Goal: Navigation & Orientation: Find specific page/section

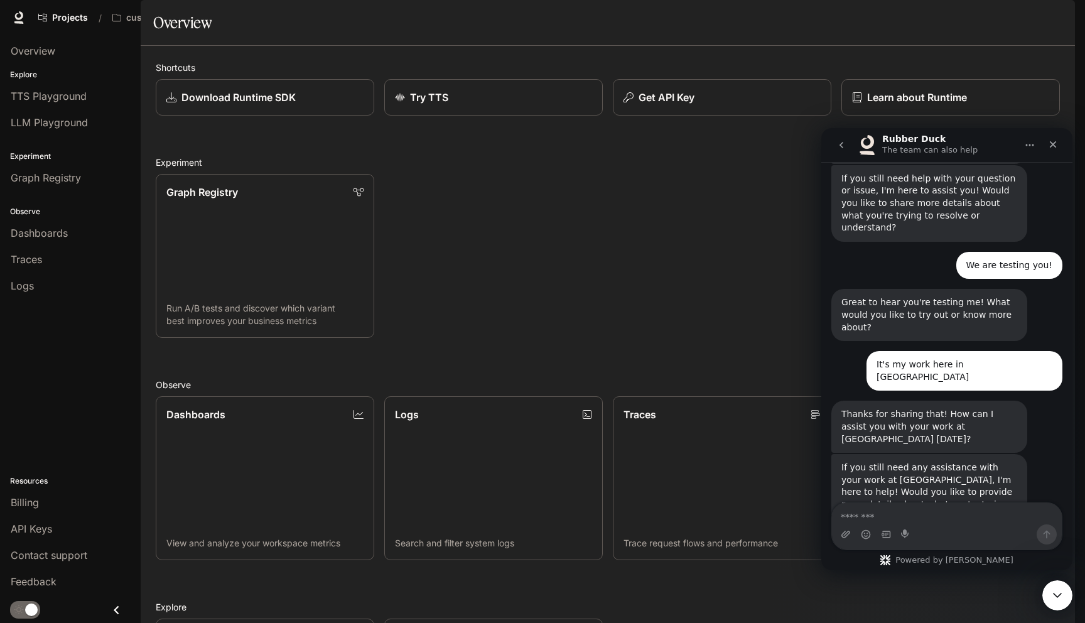
scroll to position [396, 0]
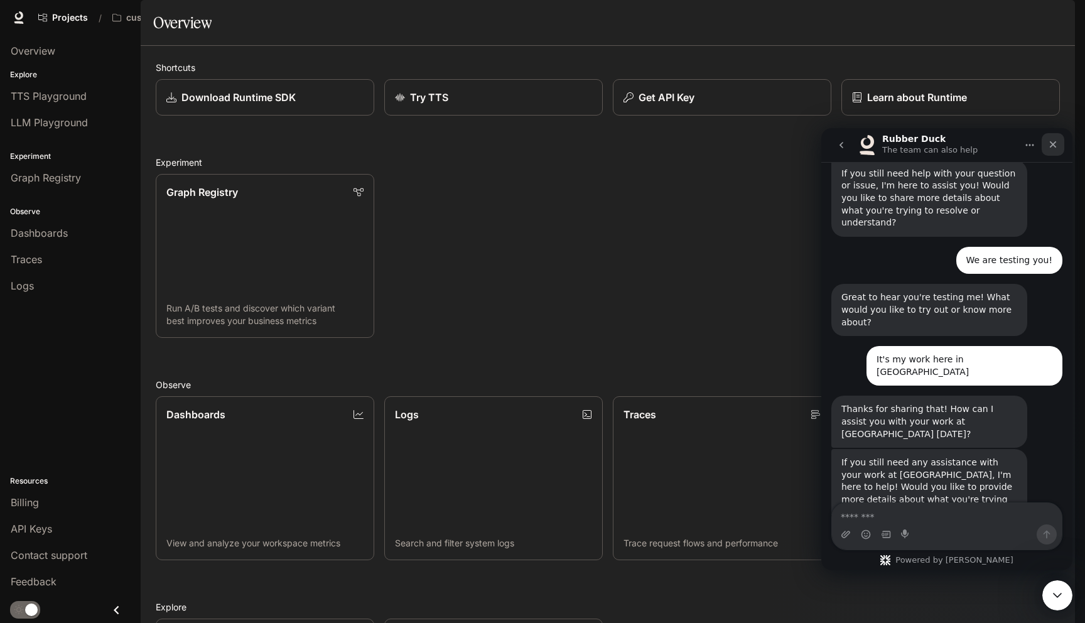
click at [1056, 139] on div "Close" at bounding box center [1053, 144] width 23 height 23
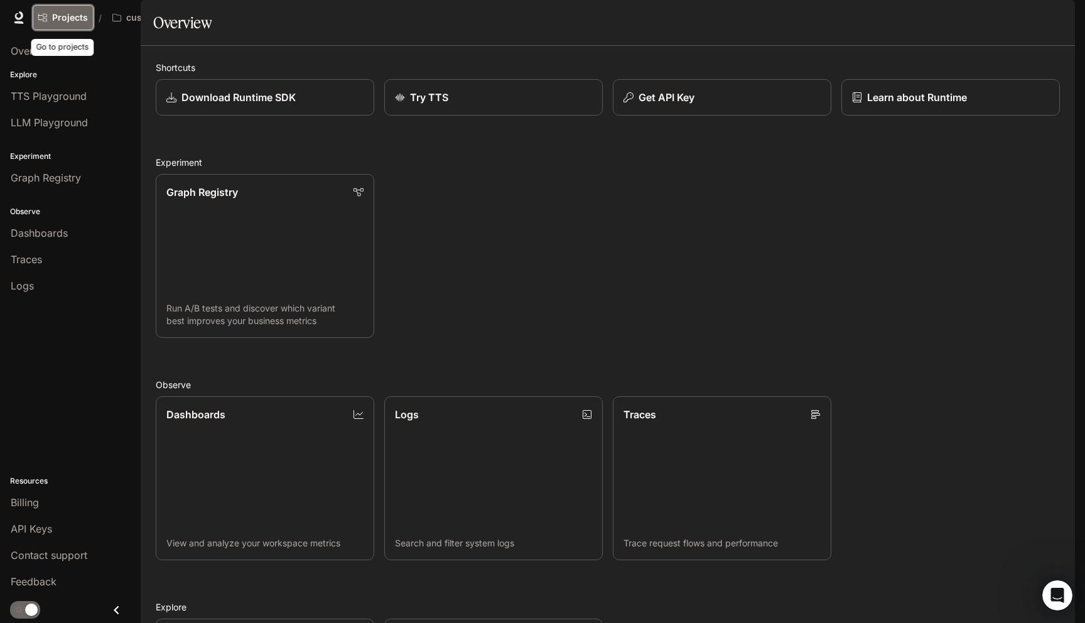
click at [87, 18] on link "Projects" at bounding box center [63, 17] width 61 height 25
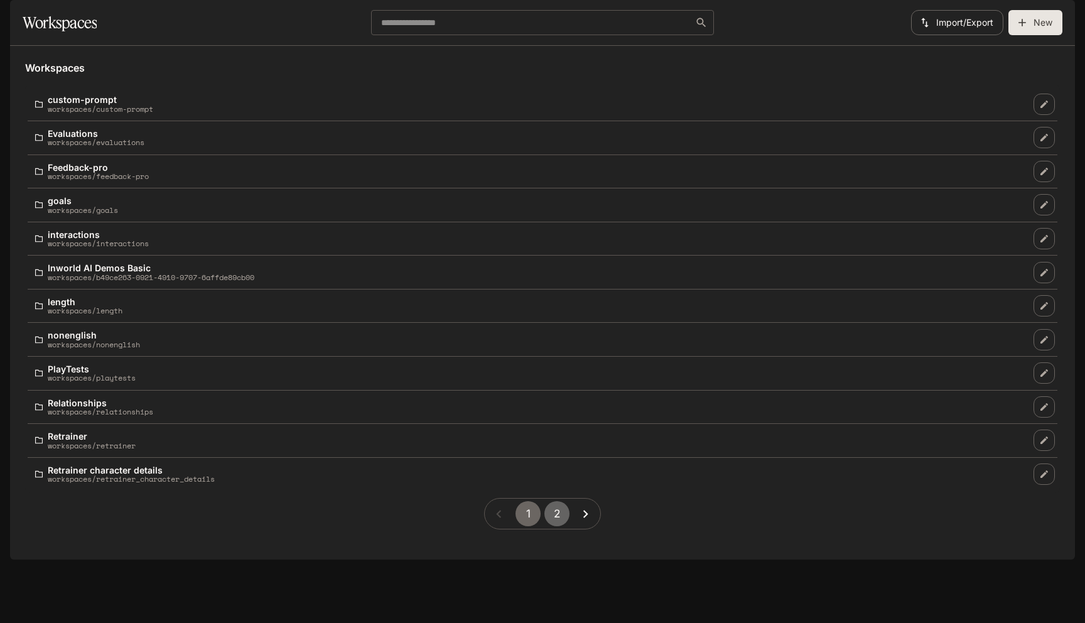
click at [561, 526] on button "2" at bounding box center [556, 513] width 25 height 25
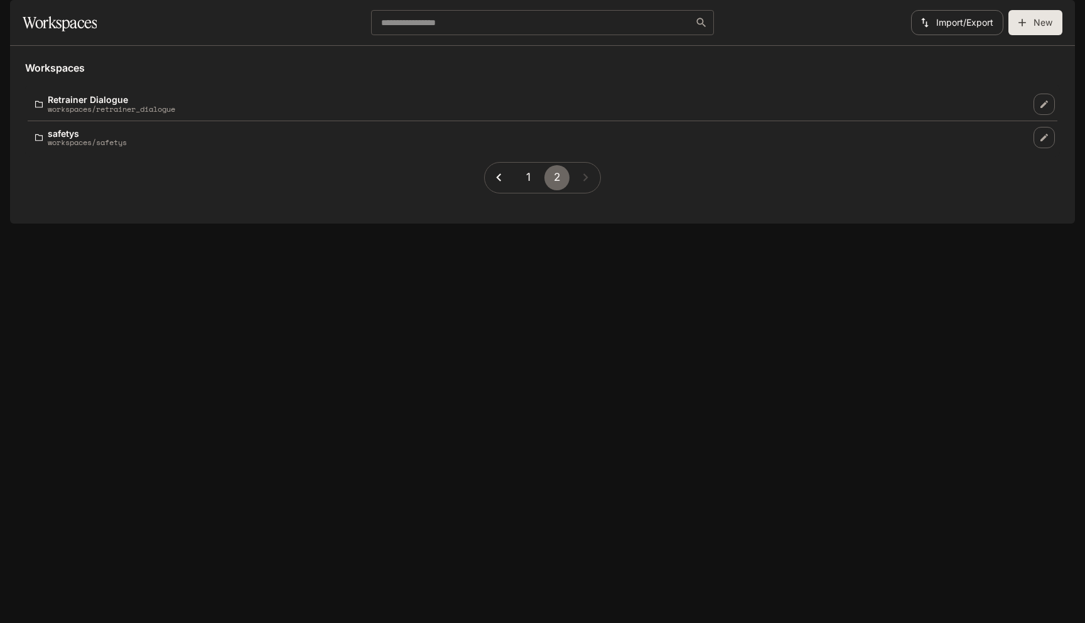
click at [263, 154] on li "safetys workspaces/safetys" at bounding box center [543, 137] width 1030 height 33
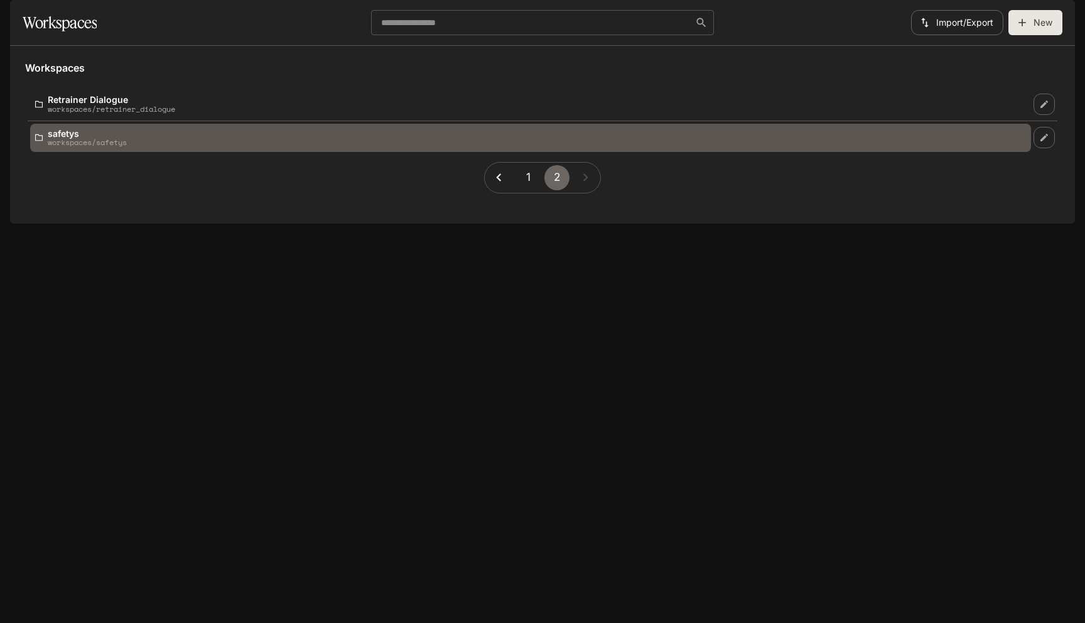
click at [262, 147] on div "safetys workspaces/safetys" at bounding box center [530, 138] width 991 height 18
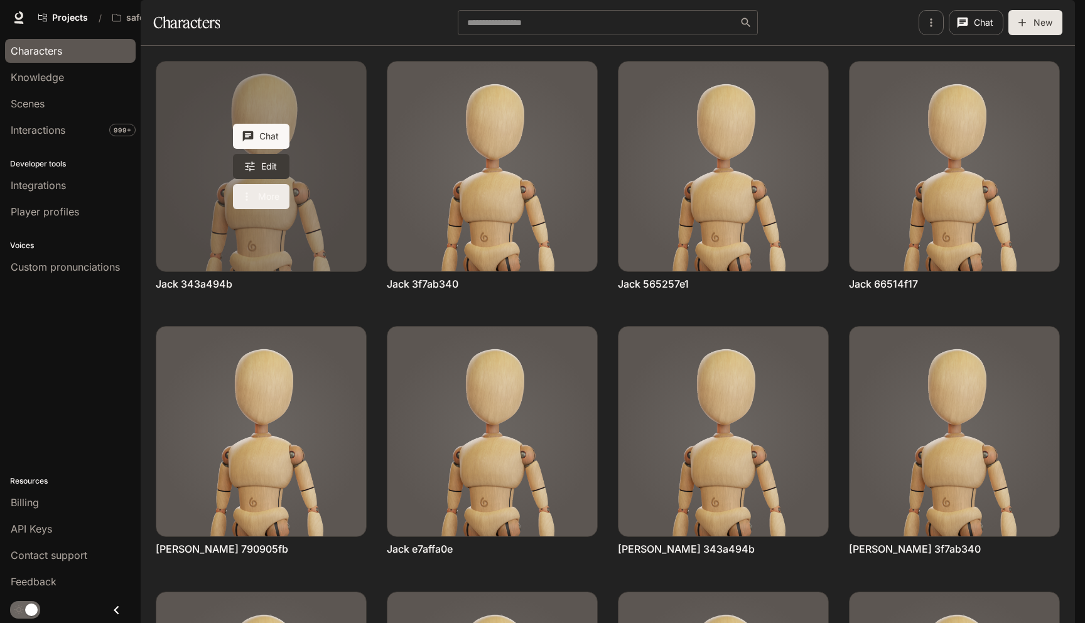
click at [263, 209] on button "More" at bounding box center [261, 196] width 57 height 25
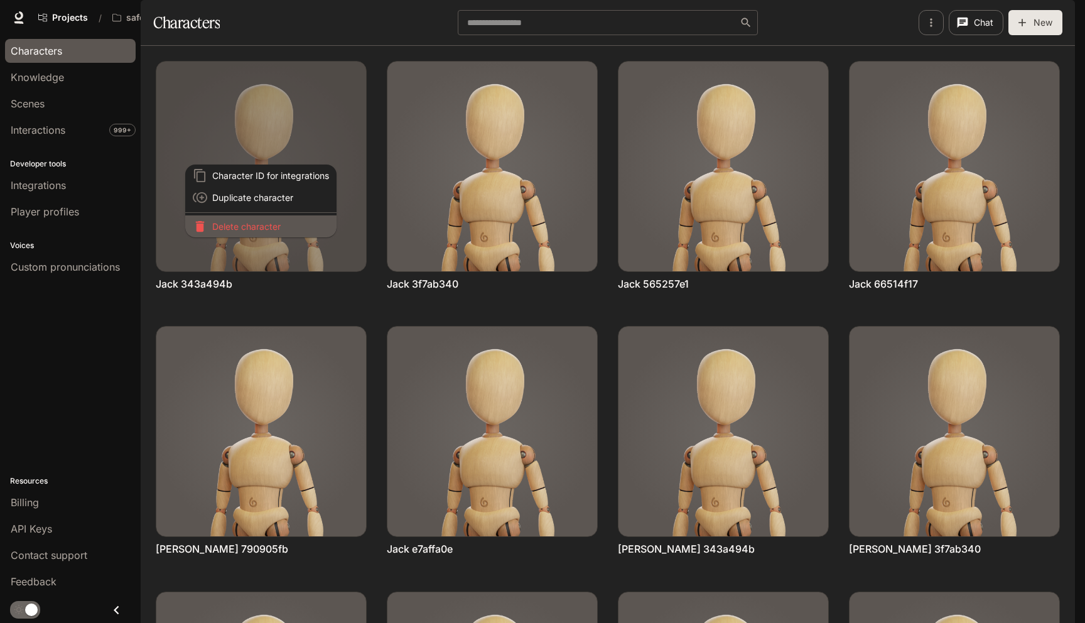
click at [263, 229] on p "Delete character" at bounding box center [270, 226] width 117 height 13
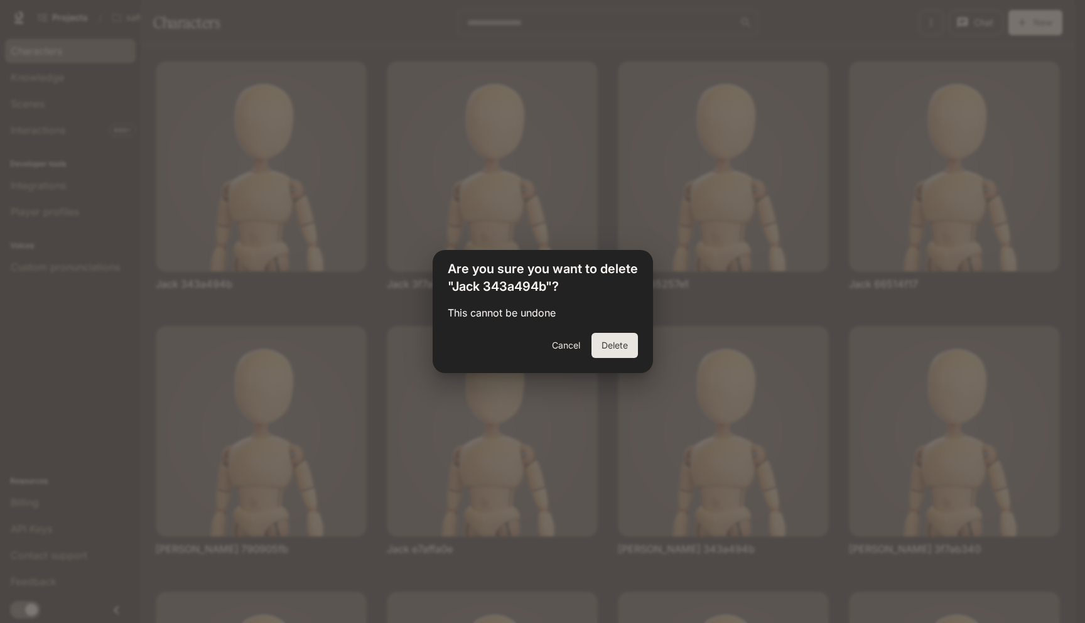
click at [629, 347] on button "Delete" at bounding box center [614, 345] width 46 height 25
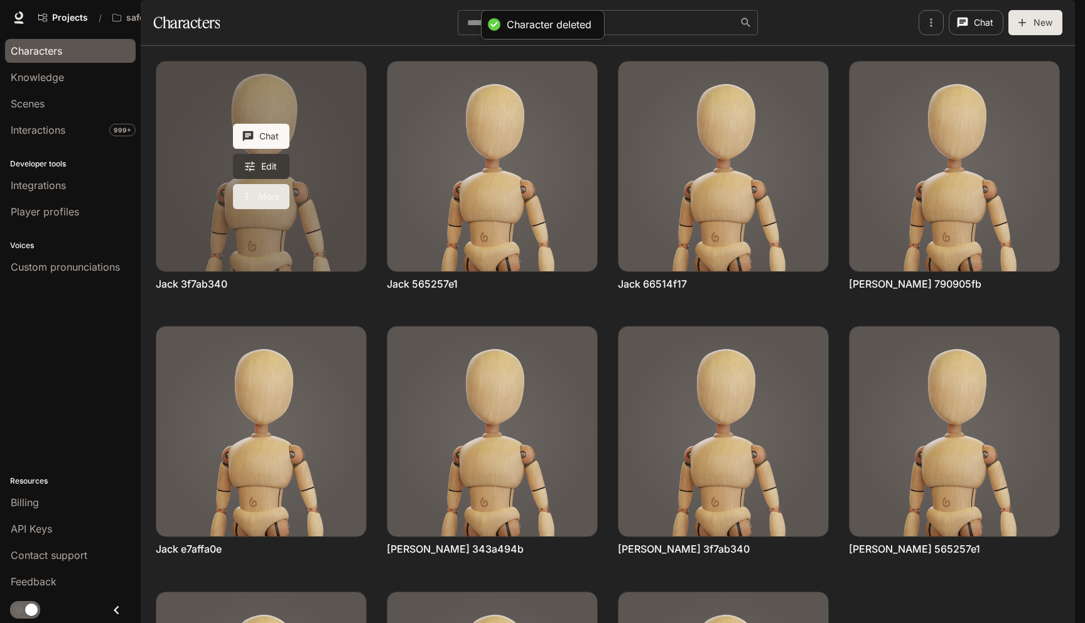
click at [252, 203] on icon "More actions" at bounding box center [246, 196] width 13 height 13
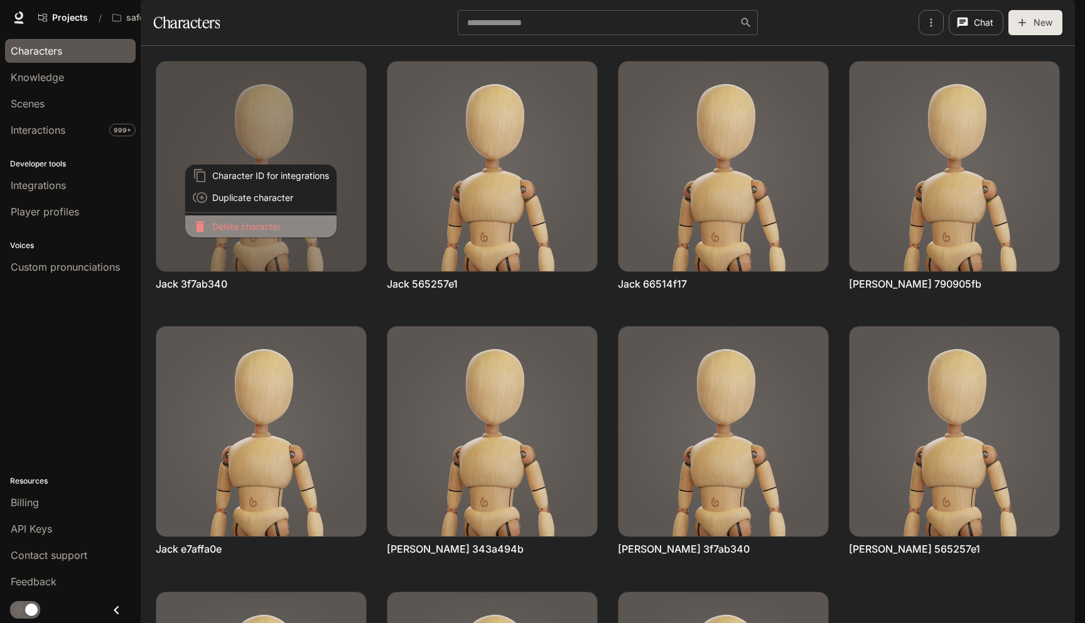
click at [252, 229] on p "Delete character" at bounding box center [270, 226] width 117 height 13
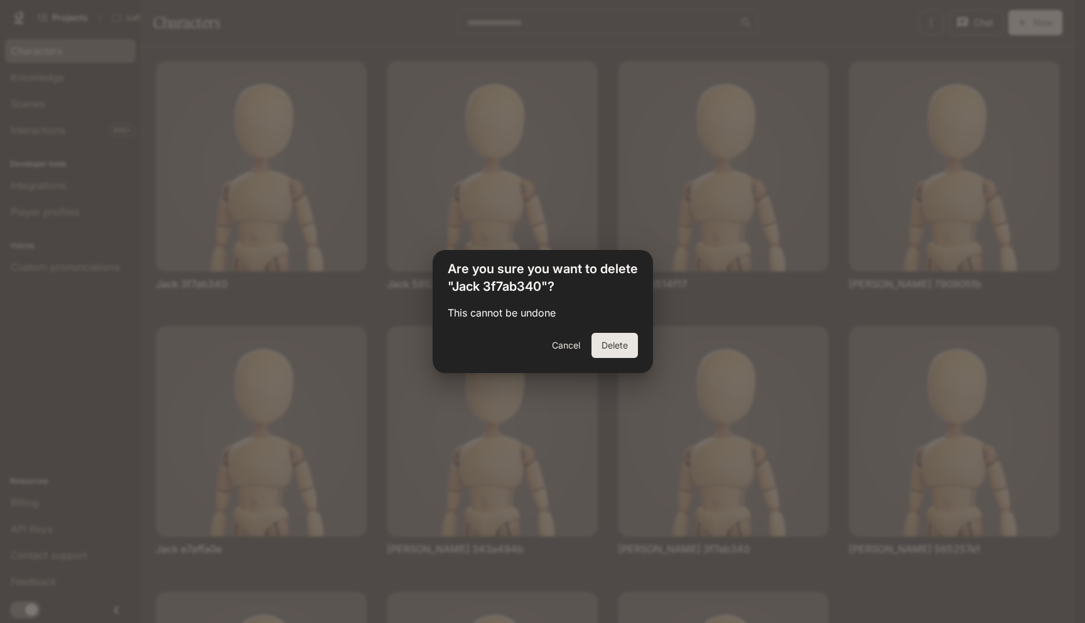
click at [614, 343] on button "Delete" at bounding box center [614, 345] width 46 height 25
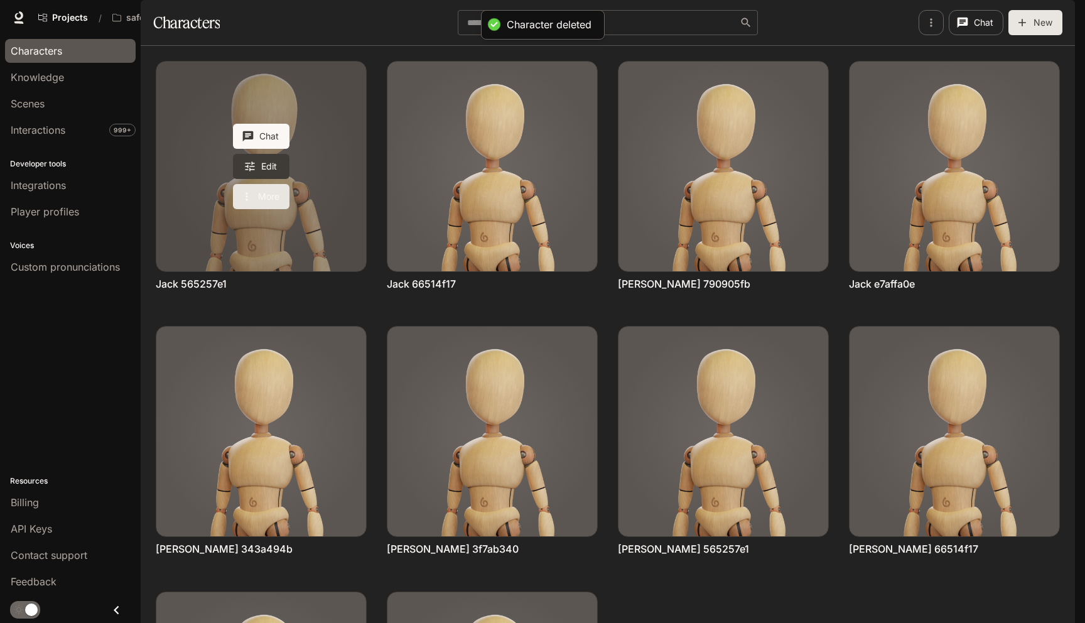
click at [252, 203] on icon "More actions" at bounding box center [246, 196] width 13 height 13
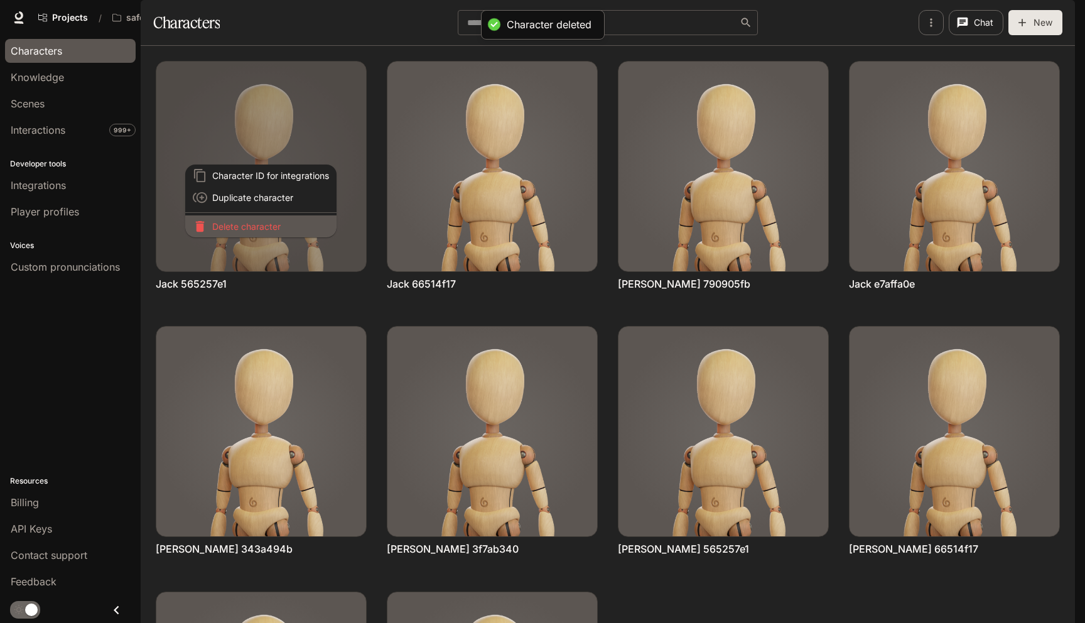
click at [252, 229] on p "Delete character" at bounding box center [270, 226] width 117 height 13
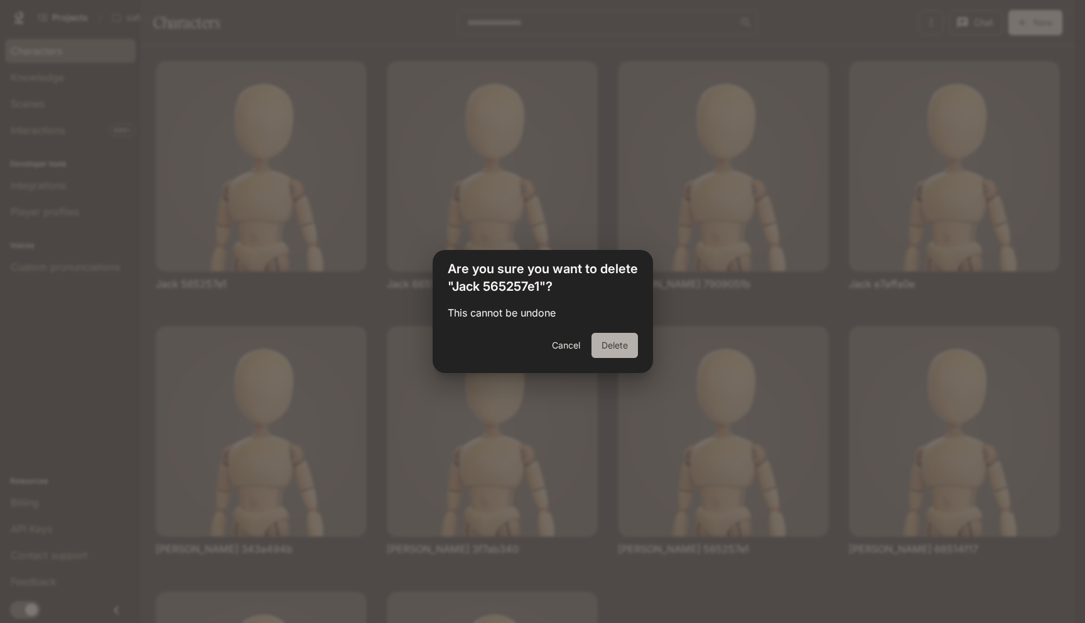
click at [617, 347] on button "Delete" at bounding box center [614, 345] width 46 height 25
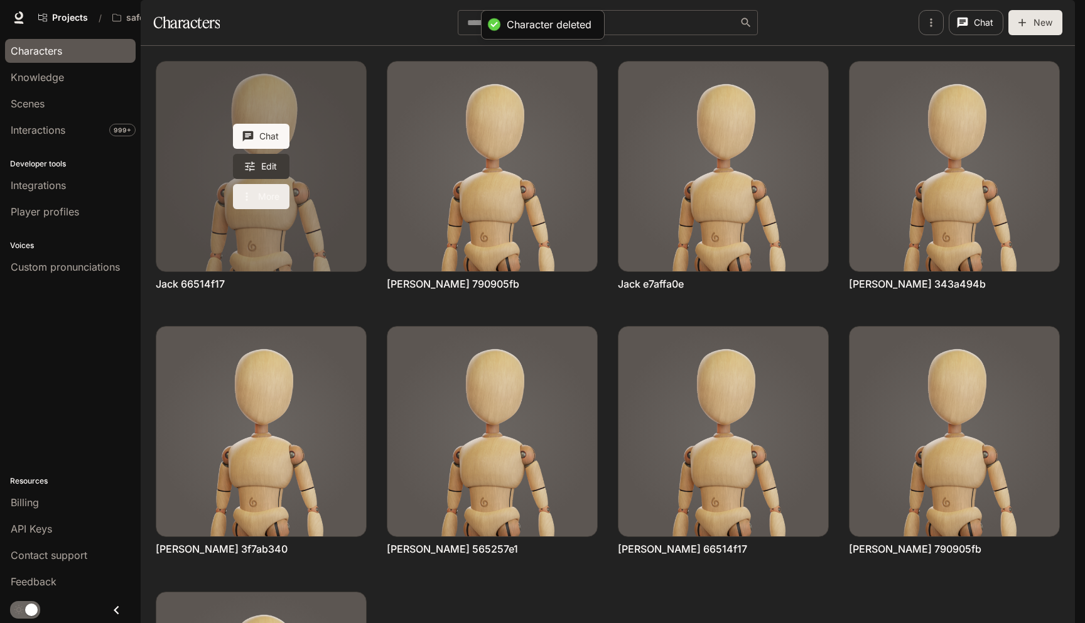
click at [254, 209] on button "More" at bounding box center [261, 196] width 57 height 25
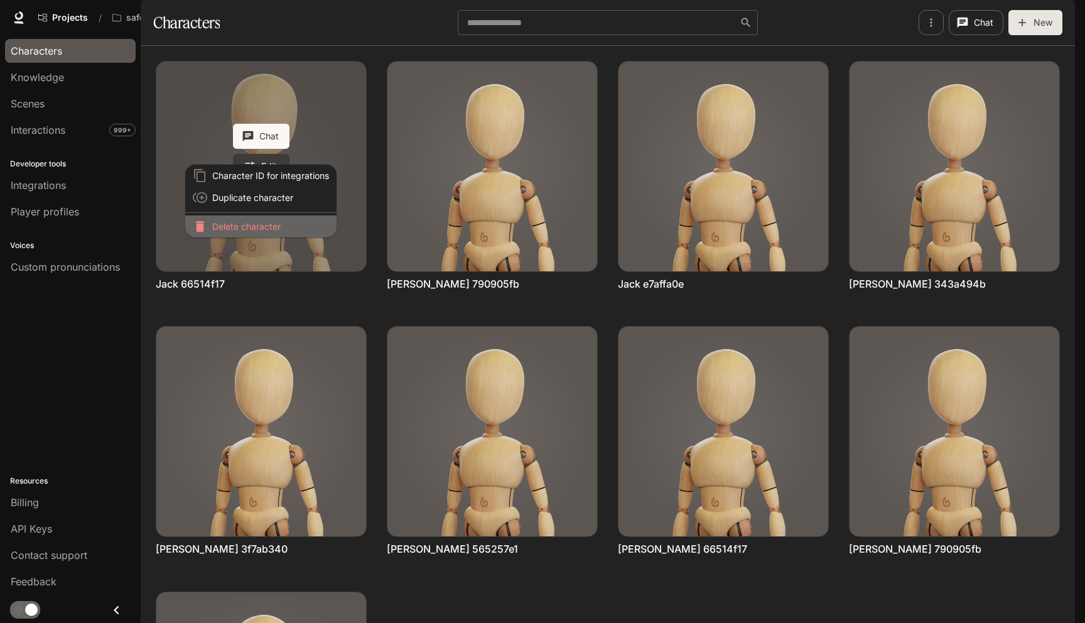
click at [254, 226] on p "Delete character" at bounding box center [270, 226] width 117 height 13
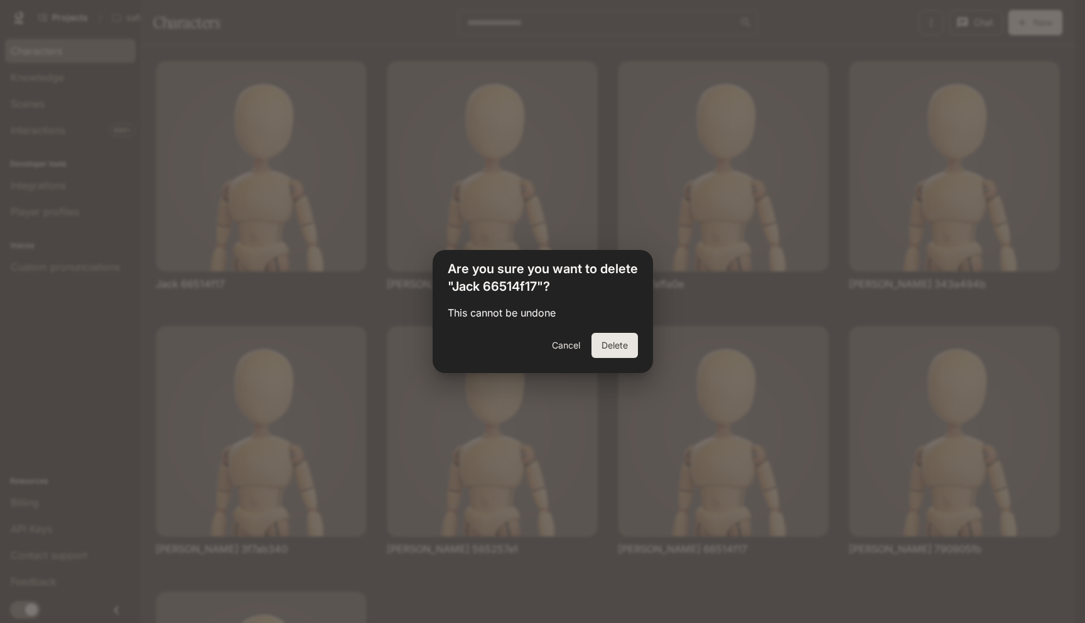
click at [627, 339] on button "Delete" at bounding box center [614, 345] width 46 height 25
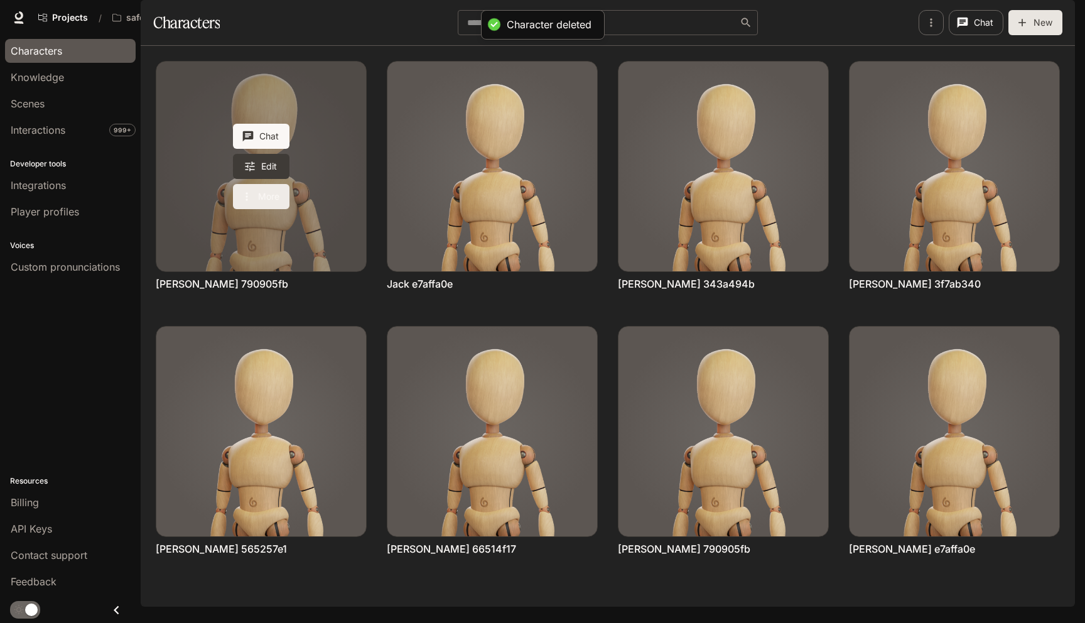
click at [252, 203] on icon "More actions" at bounding box center [246, 196] width 13 height 13
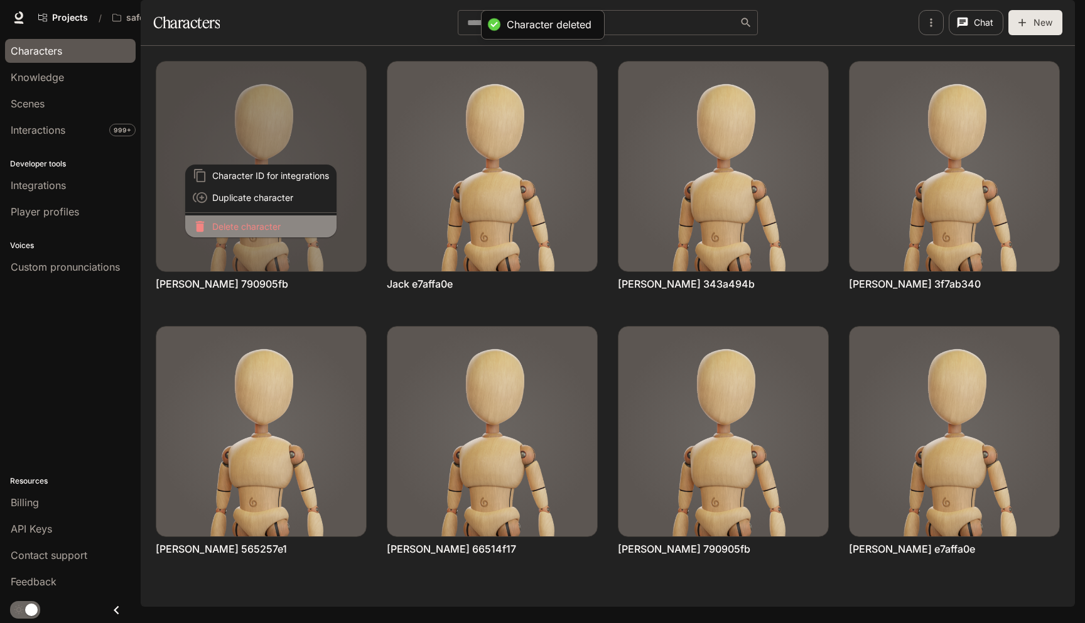
click at [267, 220] on p "Delete character" at bounding box center [270, 226] width 117 height 13
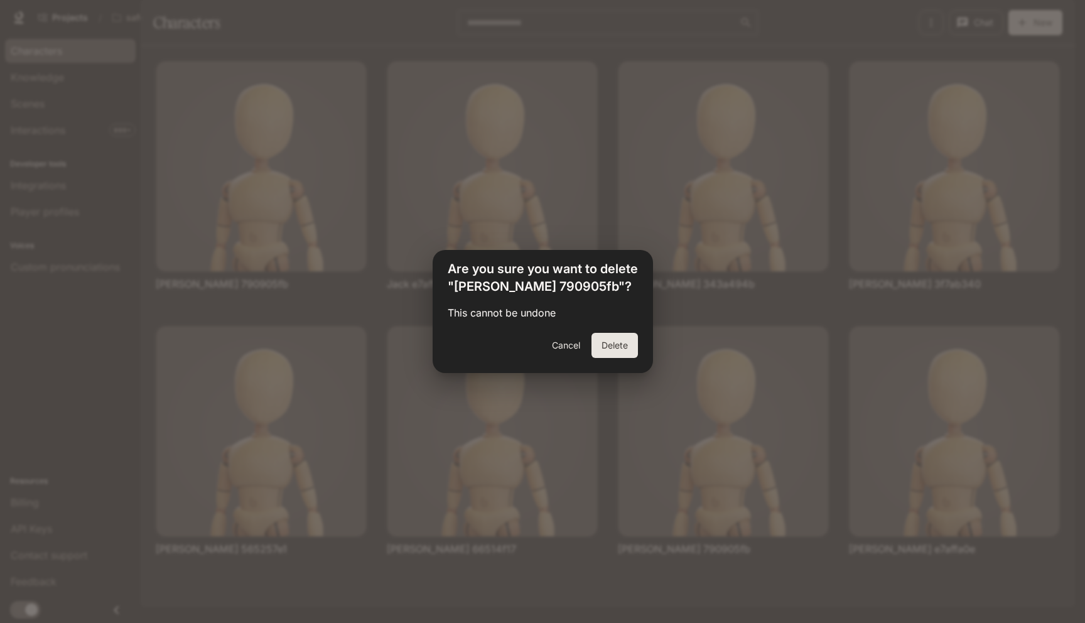
click at [615, 339] on button "Delete" at bounding box center [614, 345] width 46 height 25
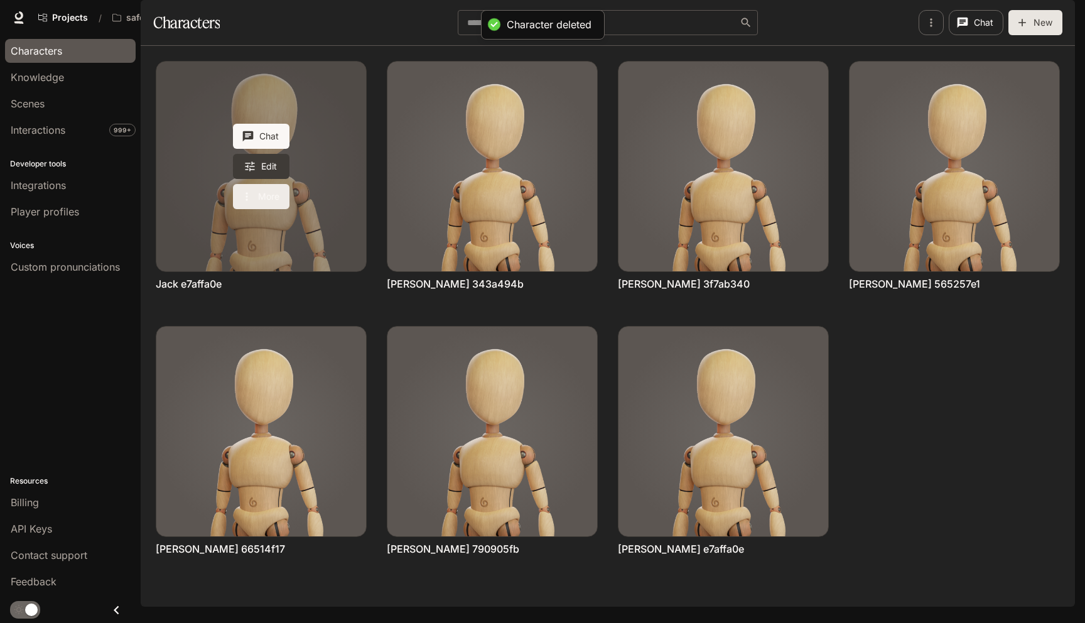
click at [273, 209] on button "More" at bounding box center [261, 196] width 57 height 25
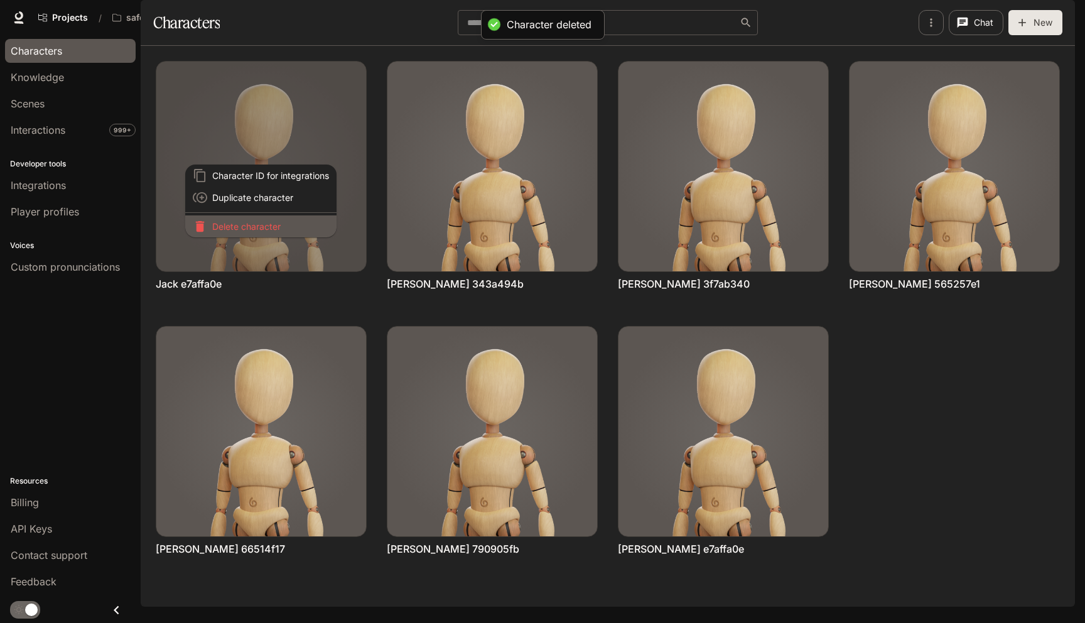
click at [279, 229] on p "Delete character" at bounding box center [270, 226] width 117 height 13
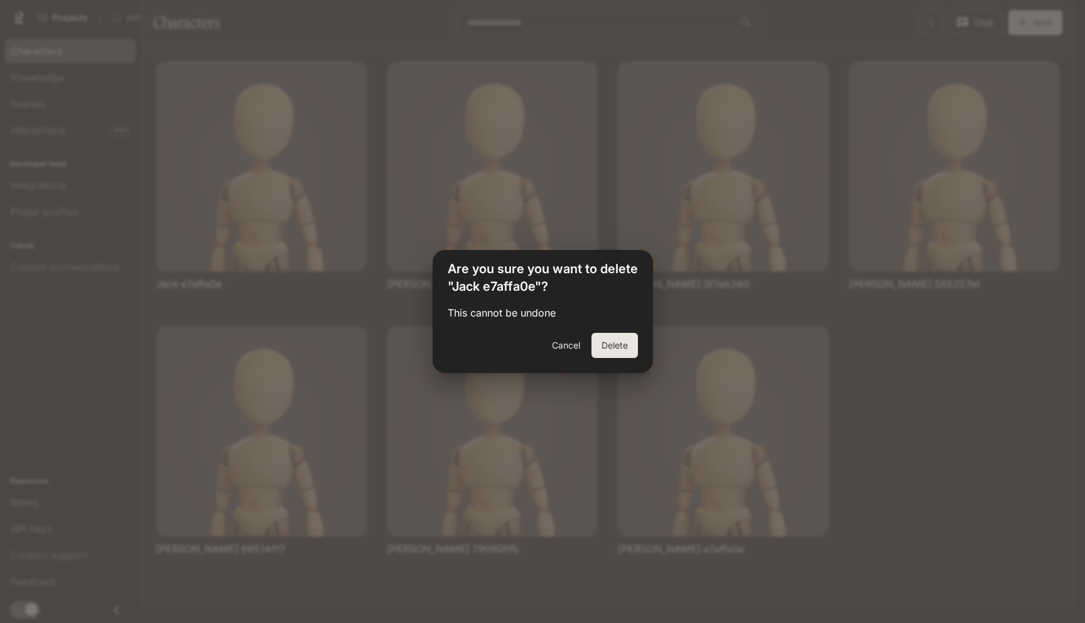
click at [616, 344] on button "Delete" at bounding box center [614, 345] width 46 height 25
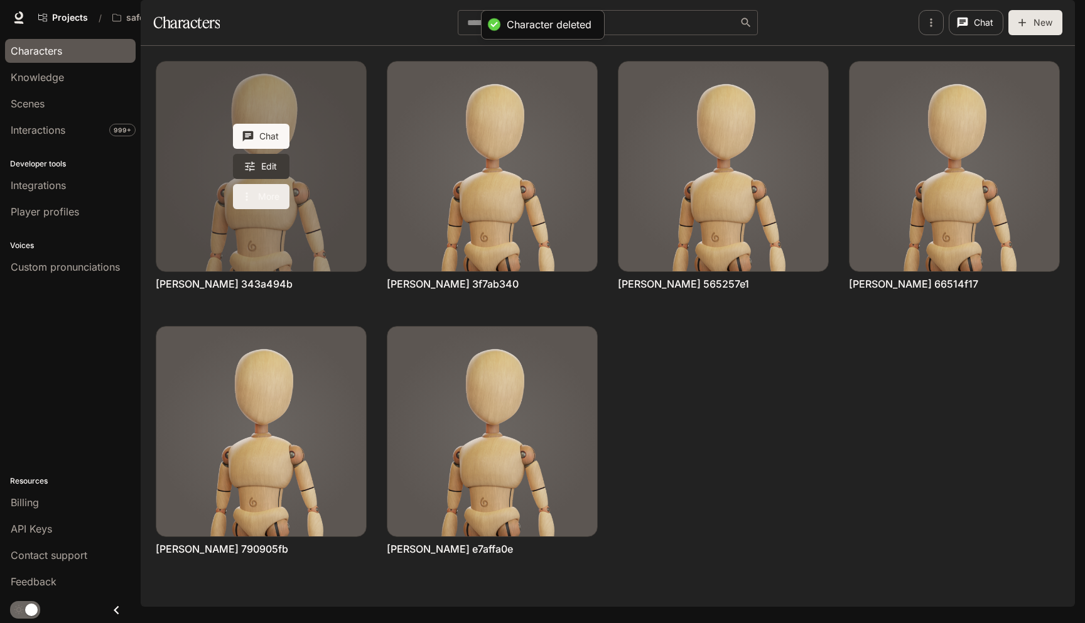
click at [252, 203] on icon "More actions" at bounding box center [246, 196] width 13 height 13
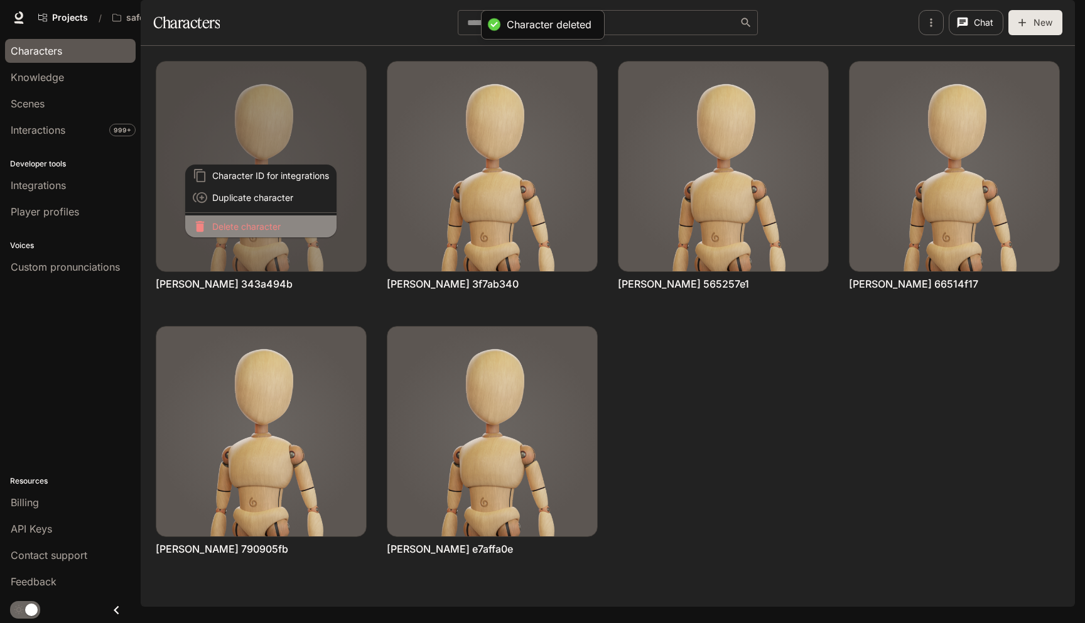
click at [251, 229] on p "Delete character" at bounding box center [270, 226] width 117 height 13
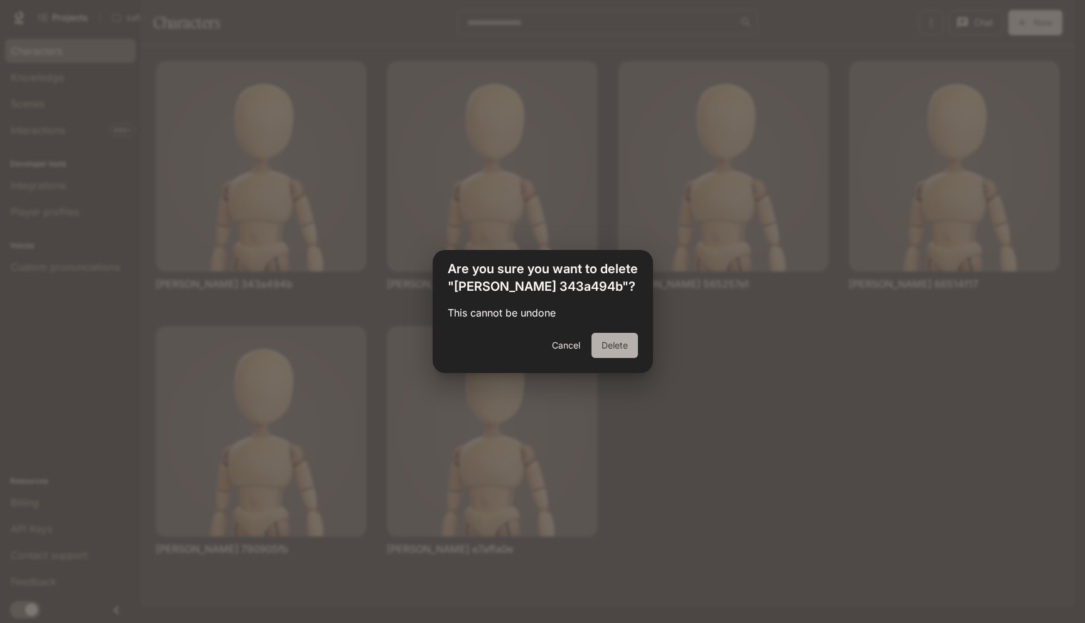
click at [617, 348] on button "Delete" at bounding box center [614, 345] width 46 height 25
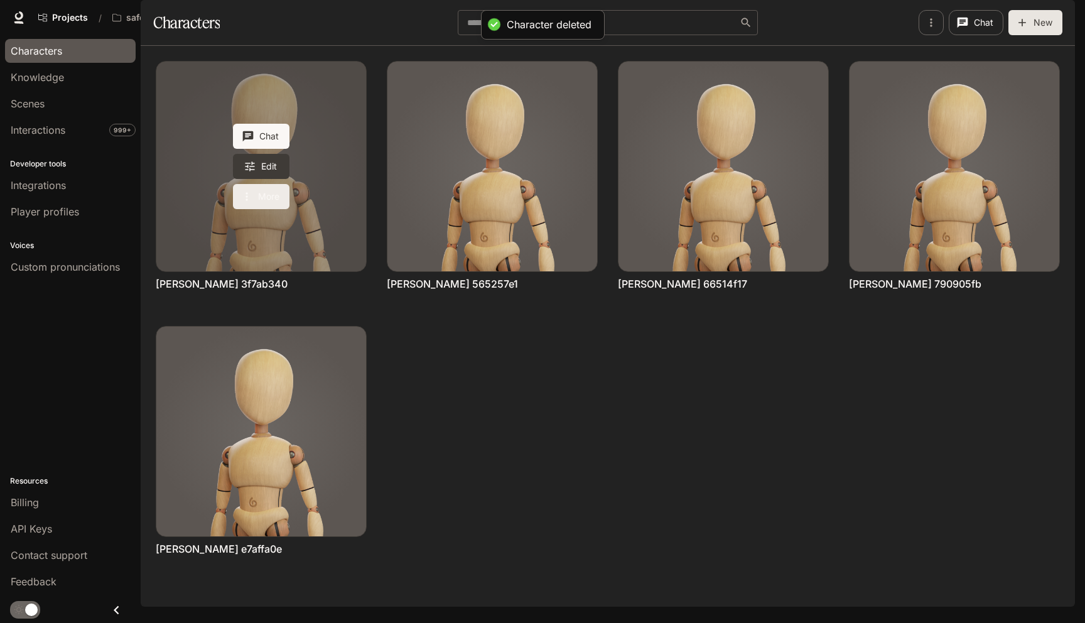
click at [264, 209] on button "More" at bounding box center [261, 196] width 57 height 25
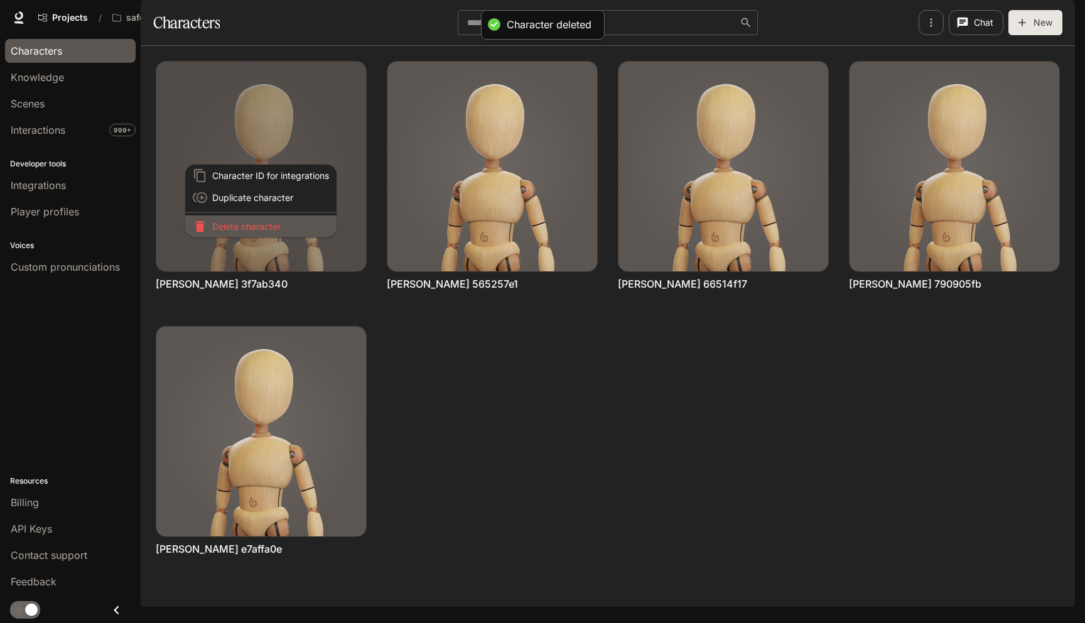
click at [265, 226] on p "Delete character" at bounding box center [270, 226] width 117 height 13
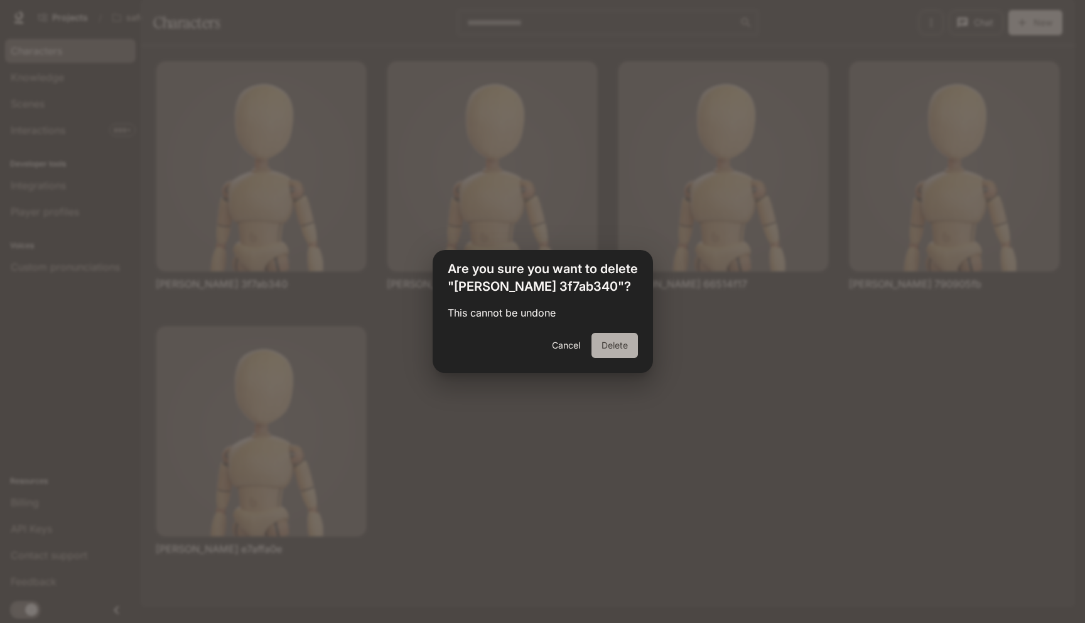
click at [634, 340] on button "Delete" at bounding box center [614, 345] width 46 height 25
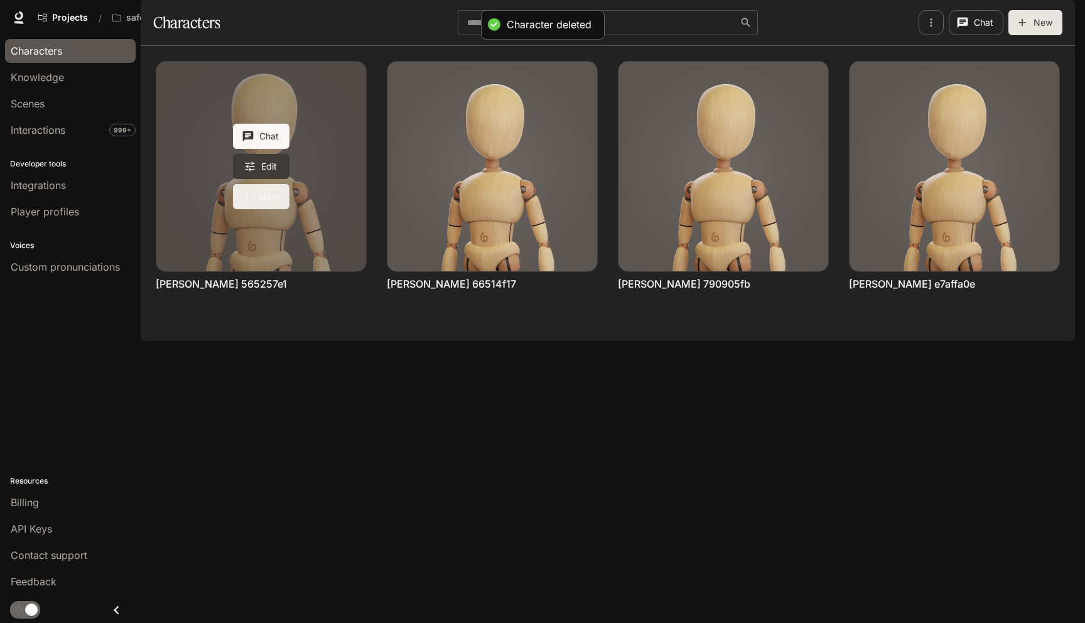
click at [240, 203] on icon "More actions" at bounding box center [246, 196] width 13 height 13
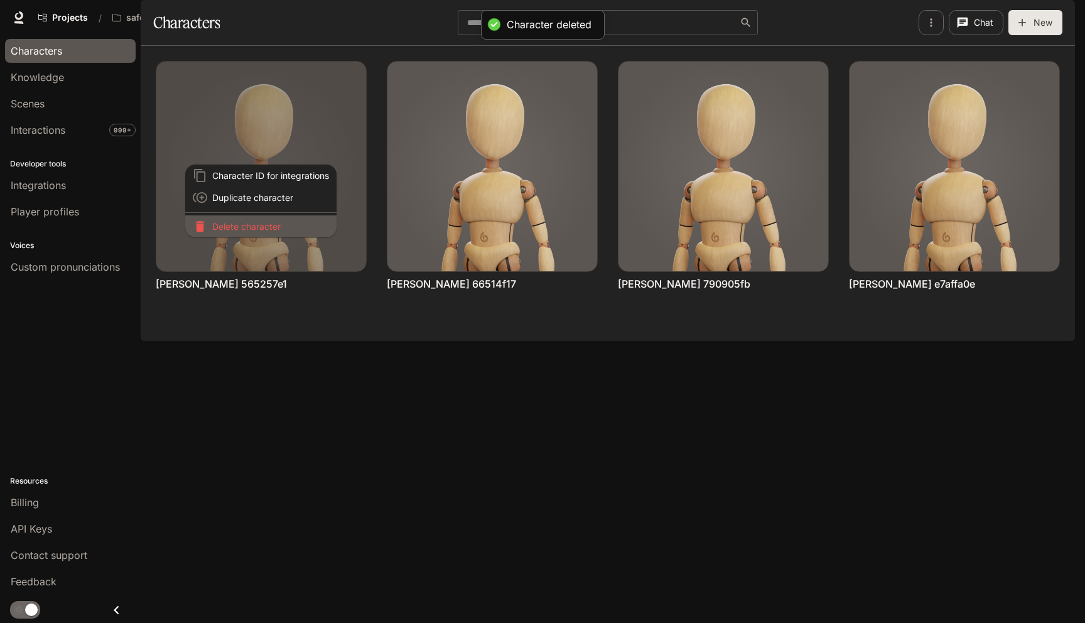
click at [264, 227] on p "Delete character" at bounding box center [270, 226] width 117 height 13
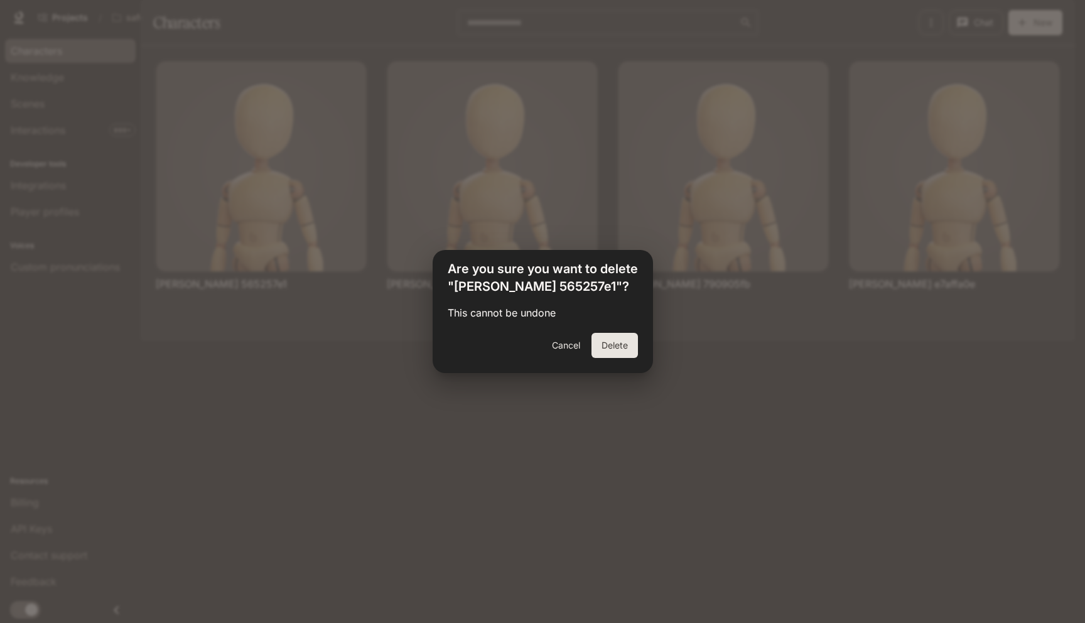
click at [637, 340] on div "Cancel Delete" at bounding box center [543, 353] width 220 height 40
click at [638, 347] on div "Cancel Delete" at bounding box center [543, 353] width 220 height 40
click at [614, 352] on button "Delete" at bounding box center [614, 345] width 46 height 25
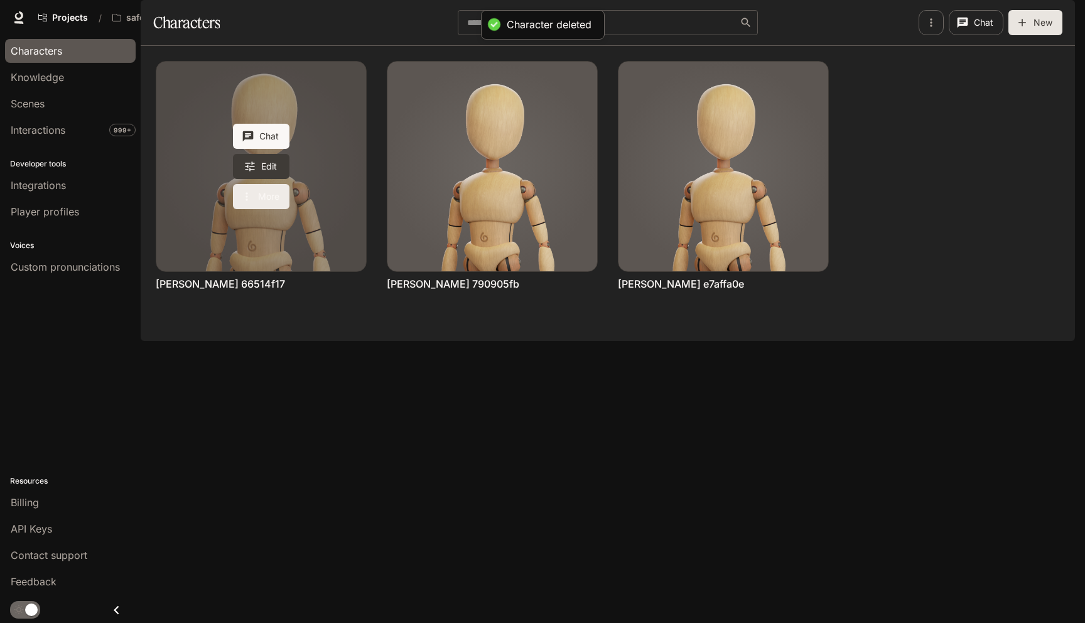
click at [256, 209] on button "More" at bounding box center [261, 196] width 57 height 25
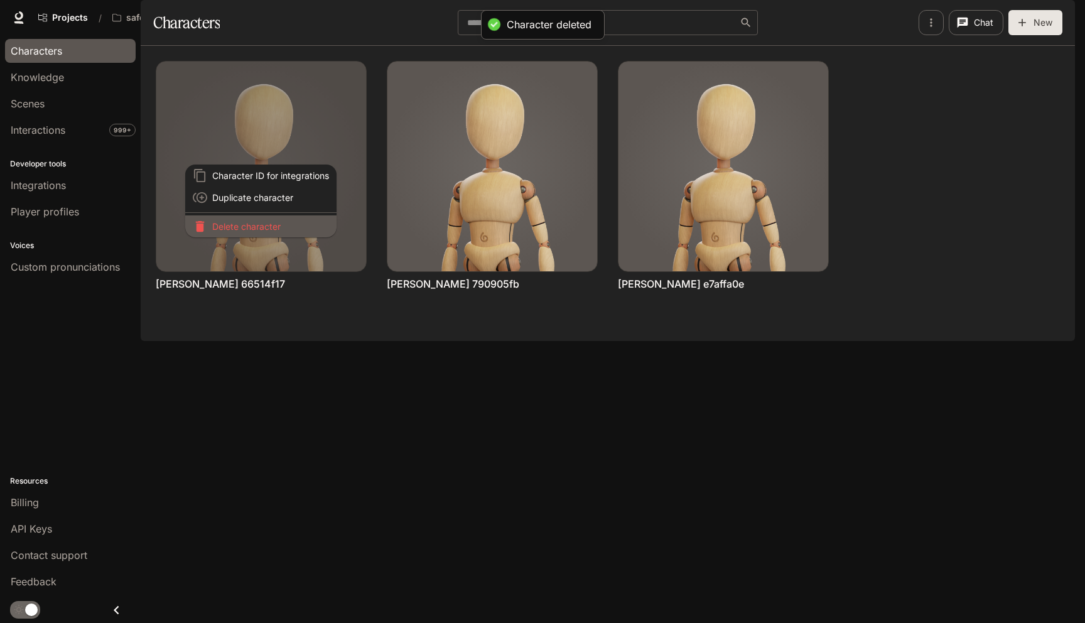
click at [256, 223] on p "Delete character" at bounding box center [270, 226] width 117 height 13
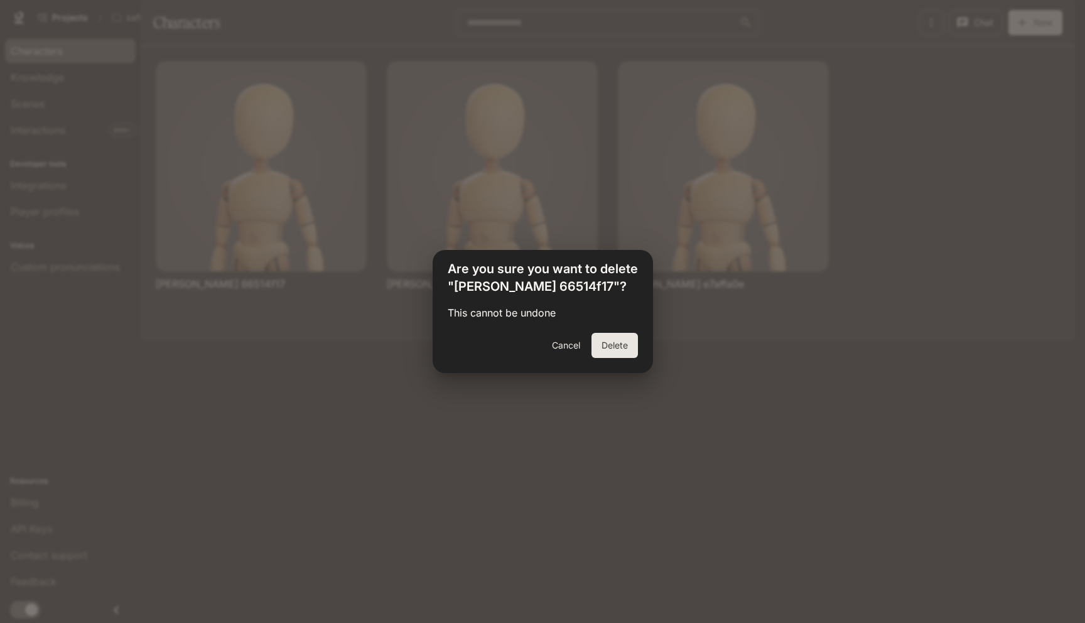
click at [603, 341] on button "Delete" at bounding box center [614, 345] width 46 height 25
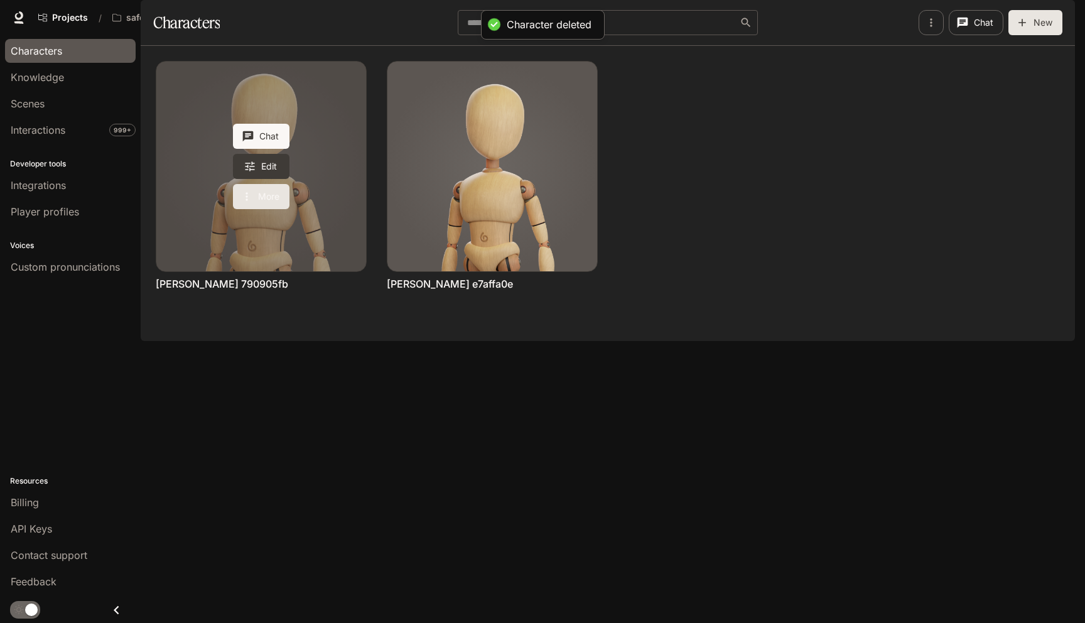
click at [249, 203] on icon "More actions" at bounding box center [246, 196] width 13 height 13
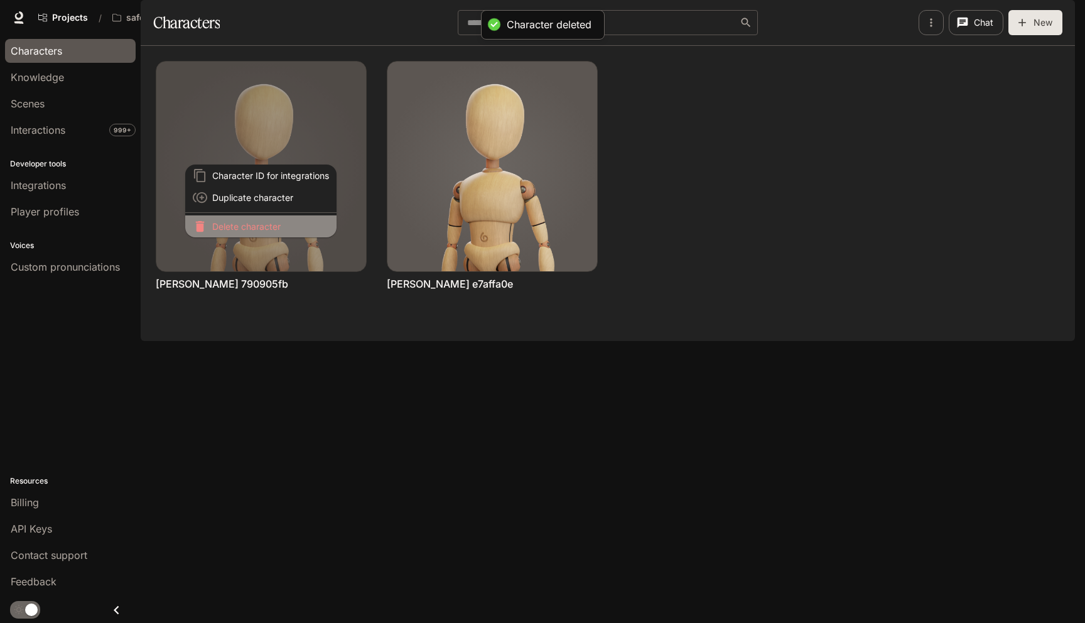
click at [257, 229] on p "Delete character" at bounding box center [270, 226] width 117 height 13
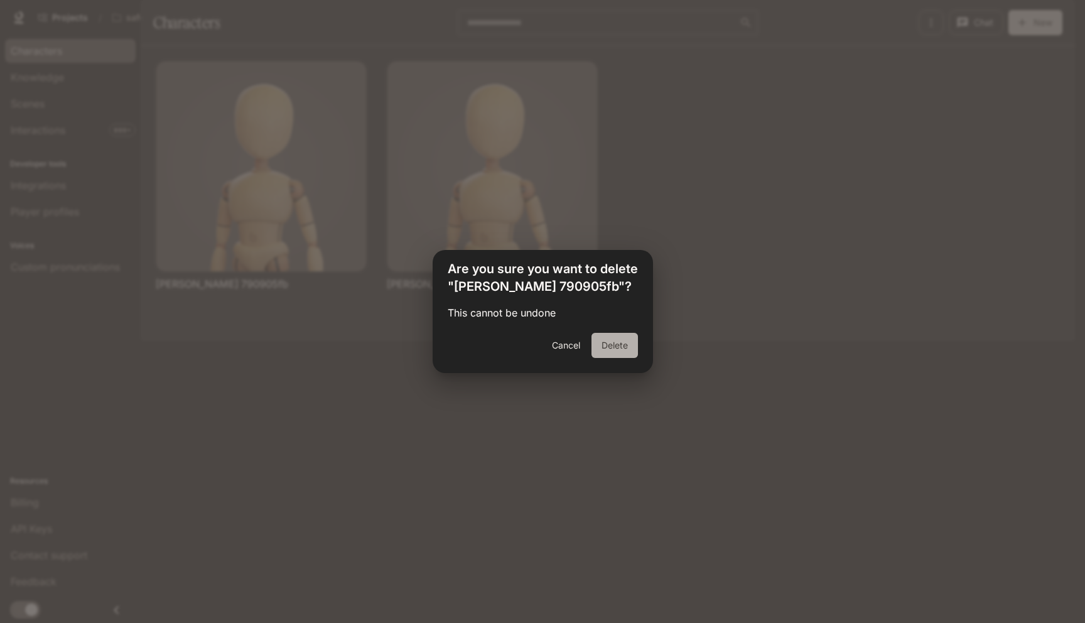
click at [625, 349] on button "Delete" at bounding box center [614, 345] width 46 height 25
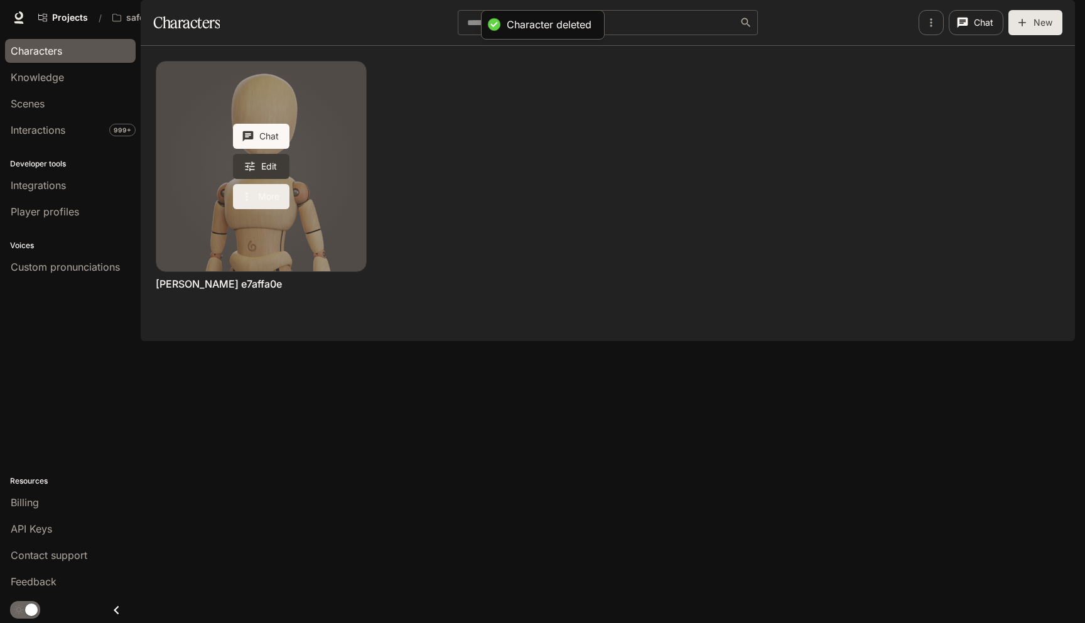
click at [268, 209] on button "More" at bounding box center [261, 196] width 57 height 25
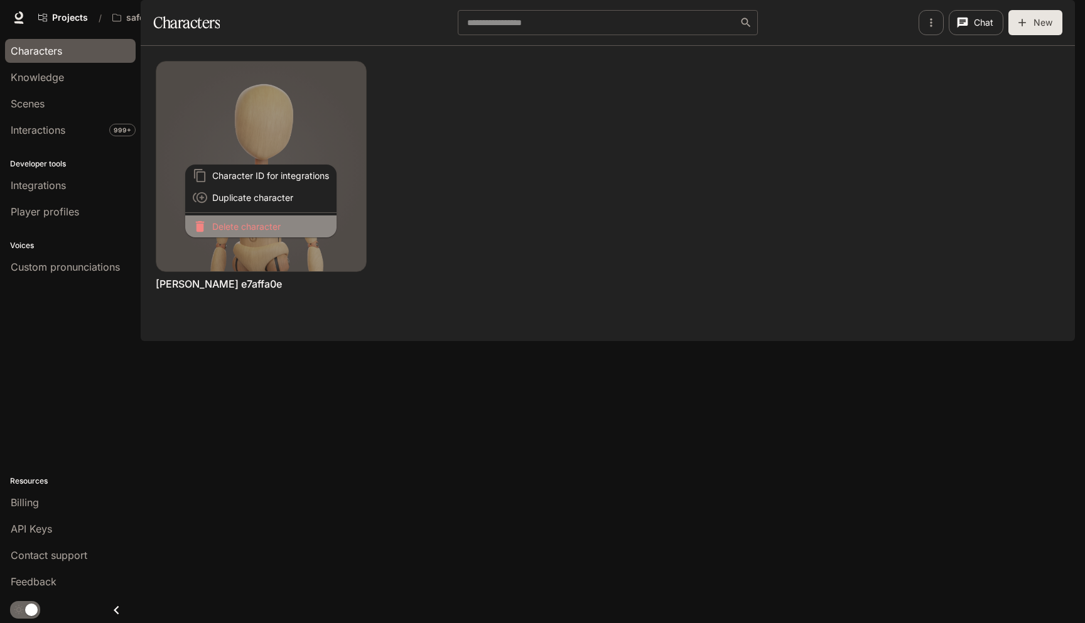
click at [280, 225] on p "Delete character" at bounding box center [270, 226] width 117 height 13
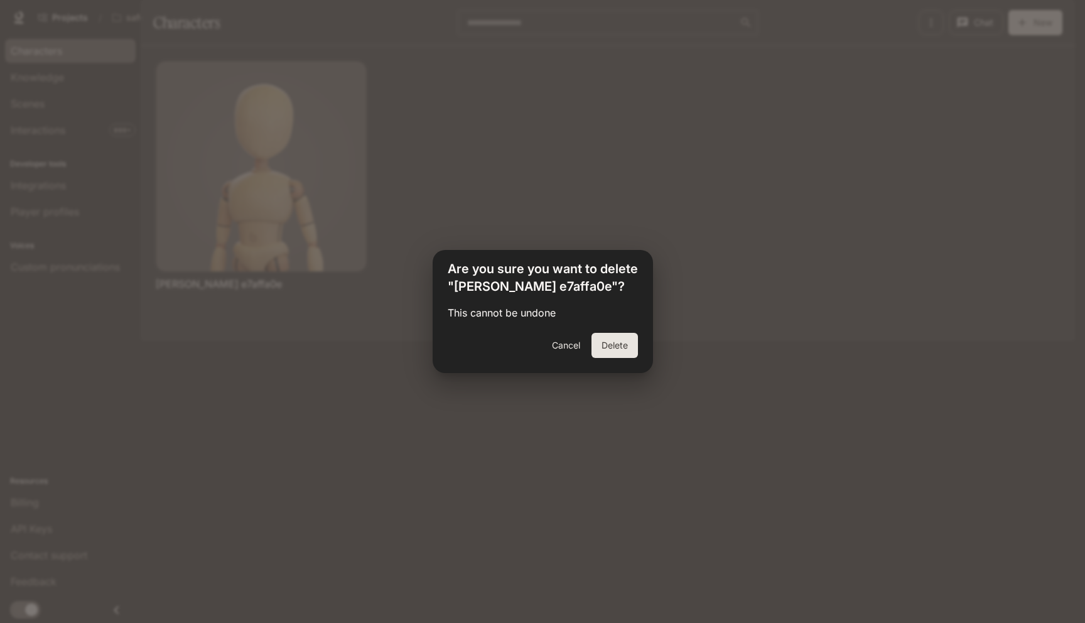
click at [612, 355] on button "Delete" at bounding box center [614, 345] width 46 height 25
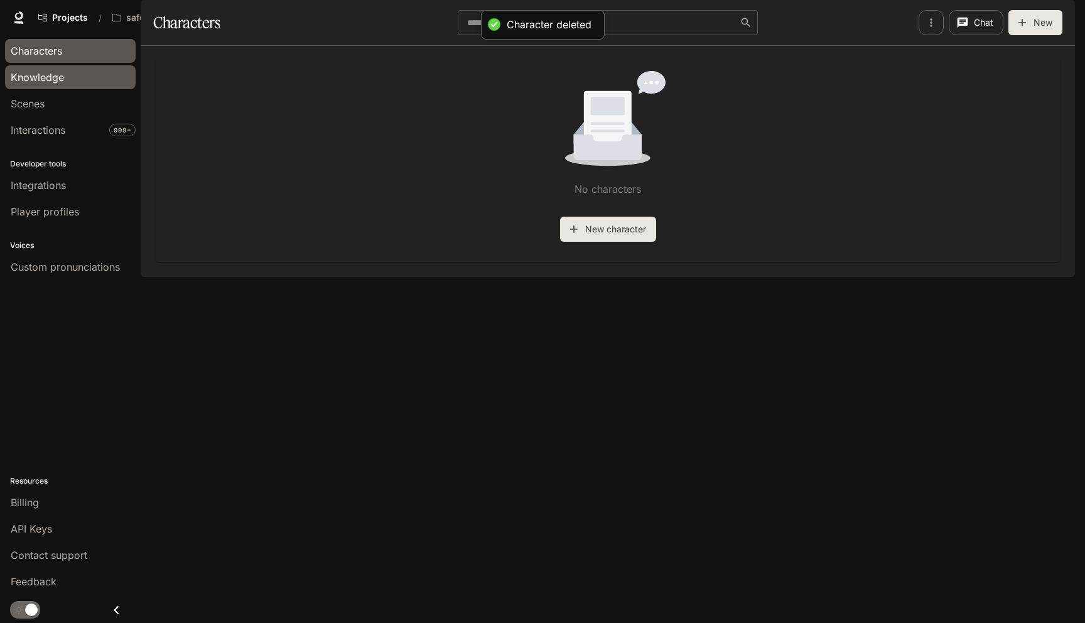
click at [22, 73] on span "Knowledge" at bounding box center [37, 77] width 53 height 15
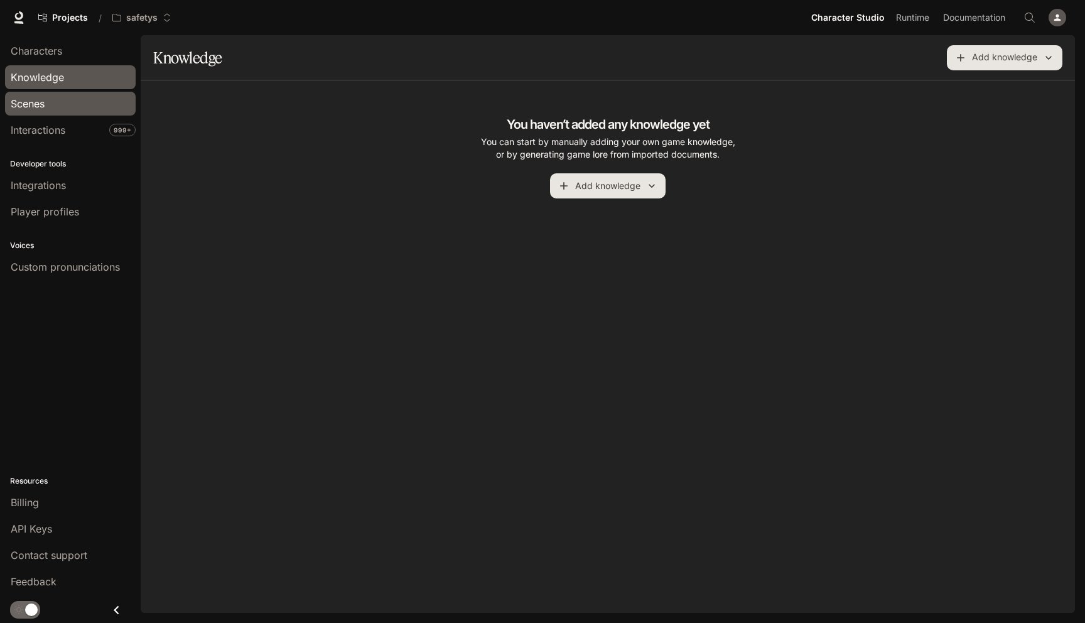
click at [25, 97] on span "Scenes" at bounding box center [28, 103] width 34 height 15
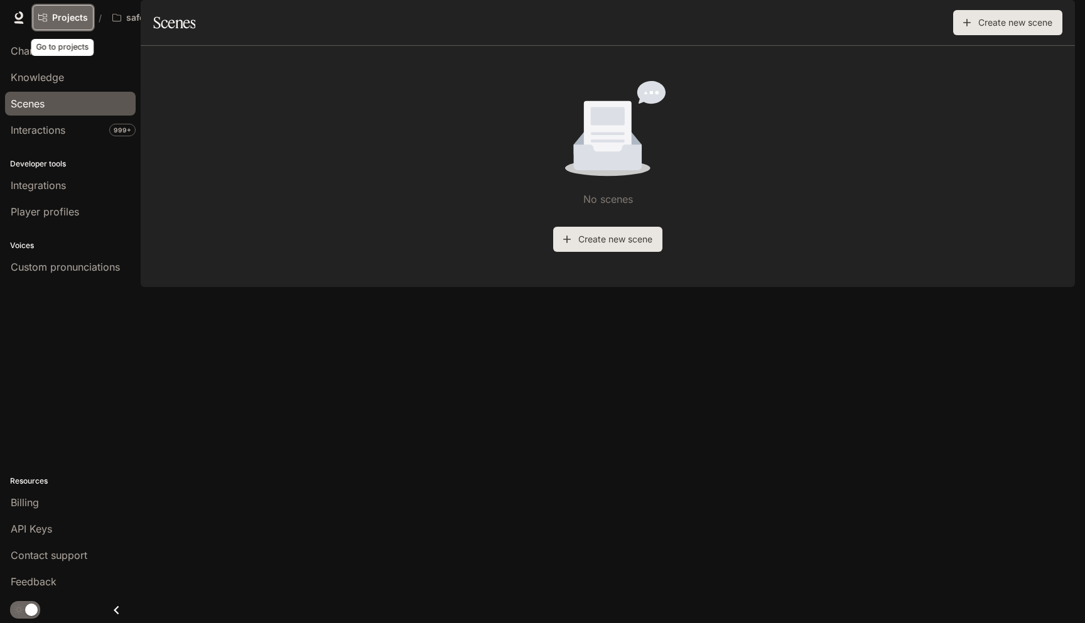
click at [45, 21] on icon "Go to projects" at bounding box center [42, 18] width 9 height 8
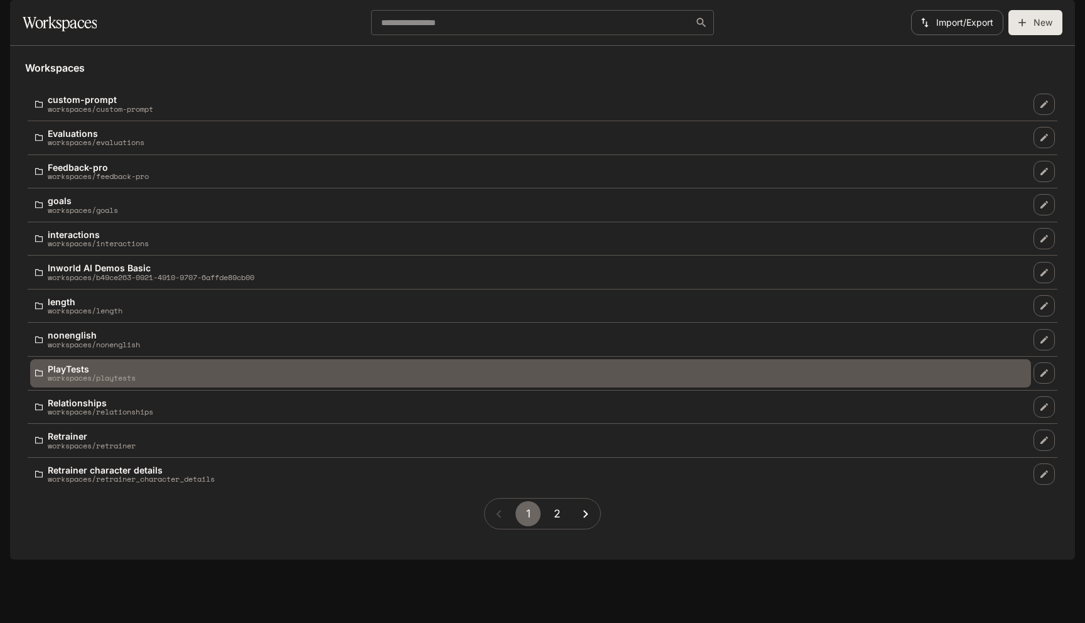
click at [243, 387] on link "PlayTests workspaces/playtests" at bounding box center [530, 373] width 1001 height 28
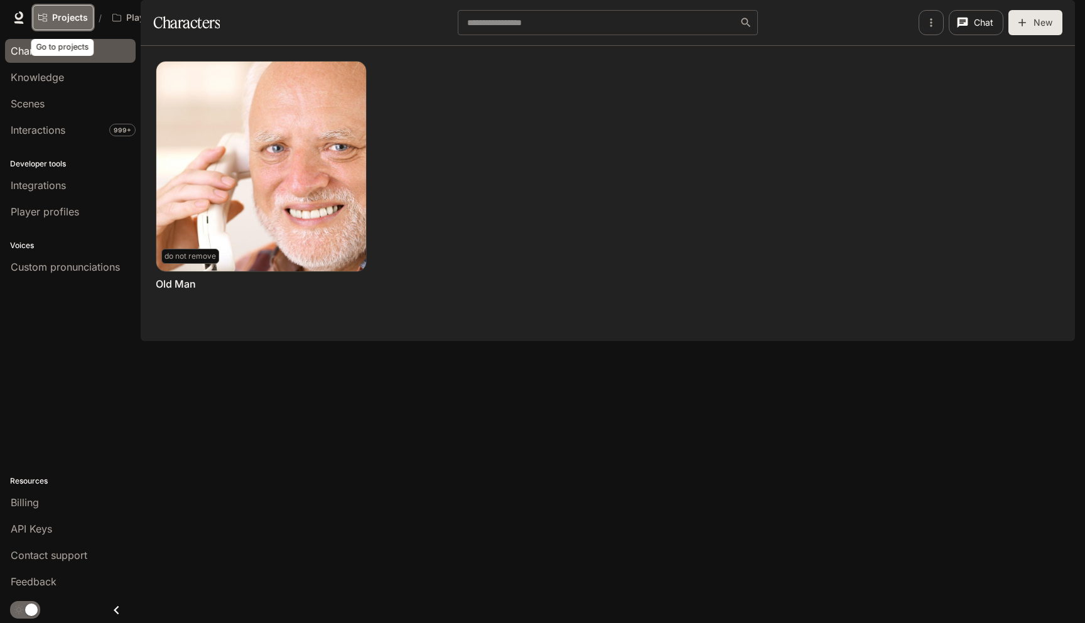
click at [66, 16] on span "Projects" at bounding box center [70, 18] width 36 height 11
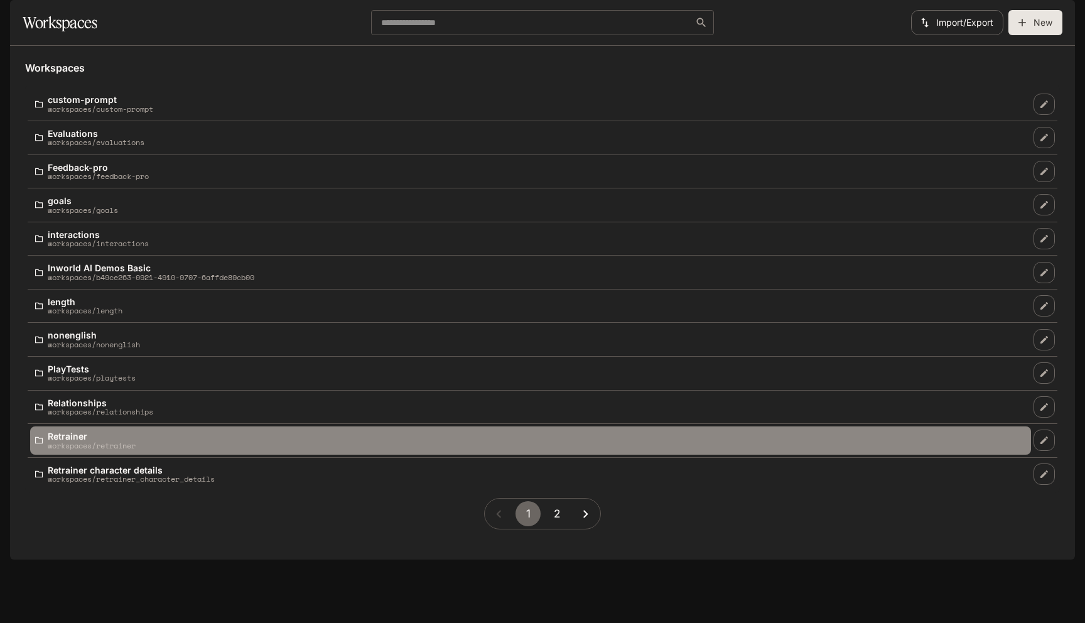
click at [367, 450] on div "Retrainer workspaces/retrainer" at bounding box center [530, 440] width 991 height 18
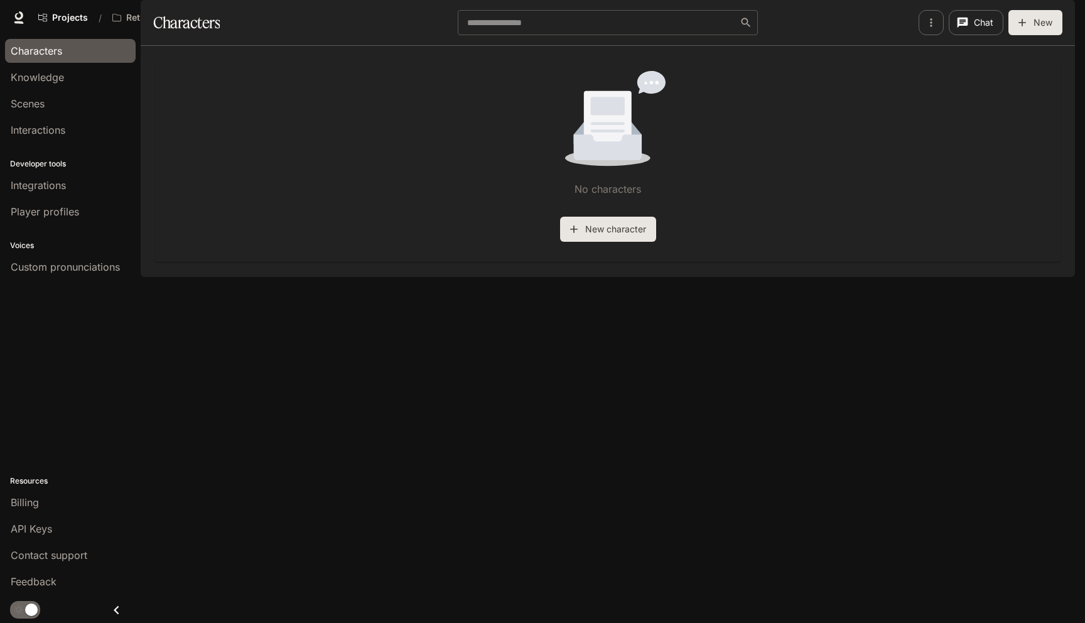
click at [68, 57] on div "Characters" at bounding box center [70, 50] width 119 height 15
click at [54, 16] on span "Projects" at bounding box center [70, 18] width 36 height 11
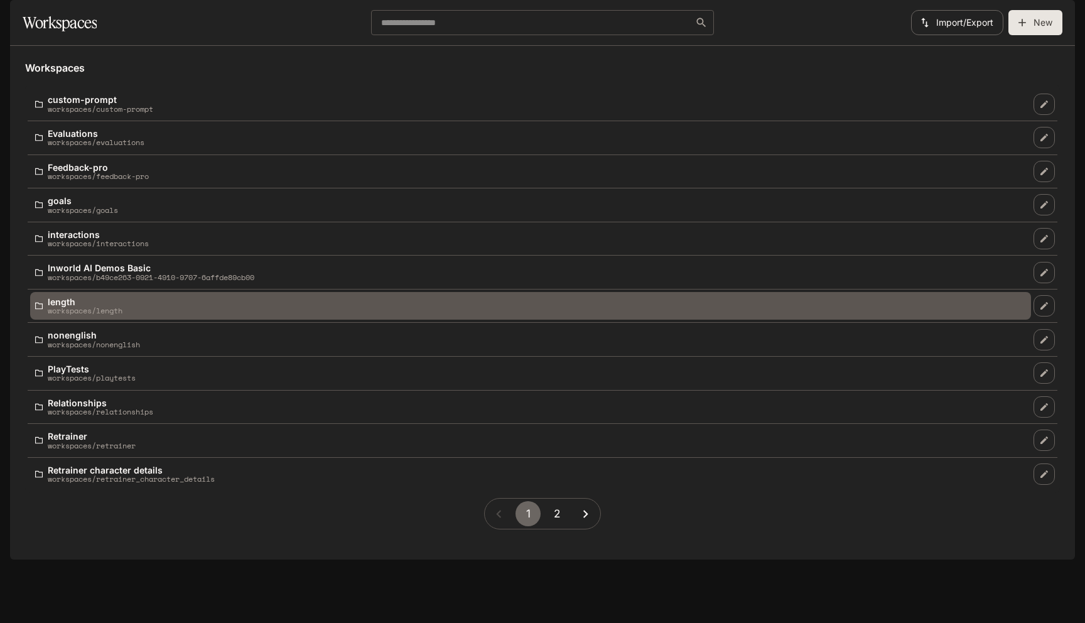
click at [72, 306] on p "length" at bounding box center [85, 301] width 75 height 9
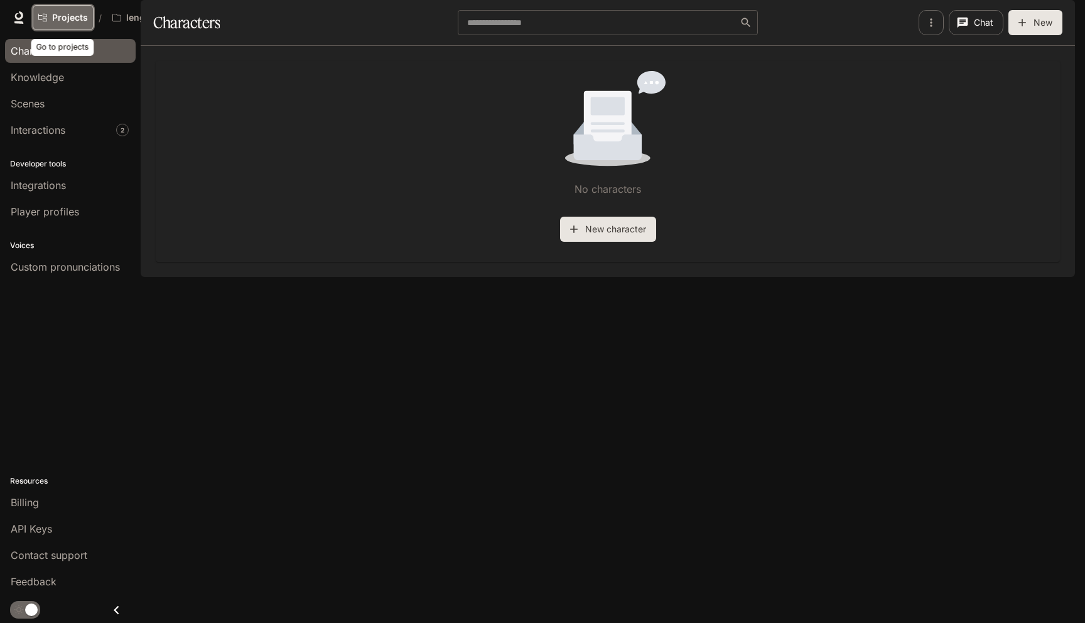
click at [40, 18] on icon "Go to projects" at bounding box center [42, 17] width 9 height 9
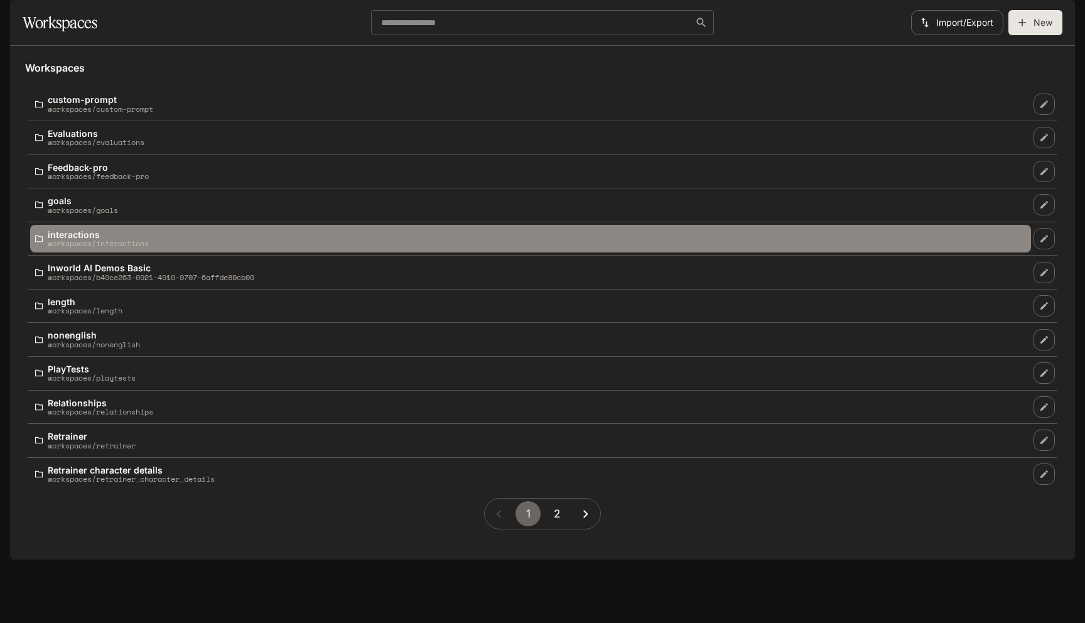
click at [69, 253] on link "interactions workspaces/interactions" at bounding box center [530, 239] width 1001 height 28
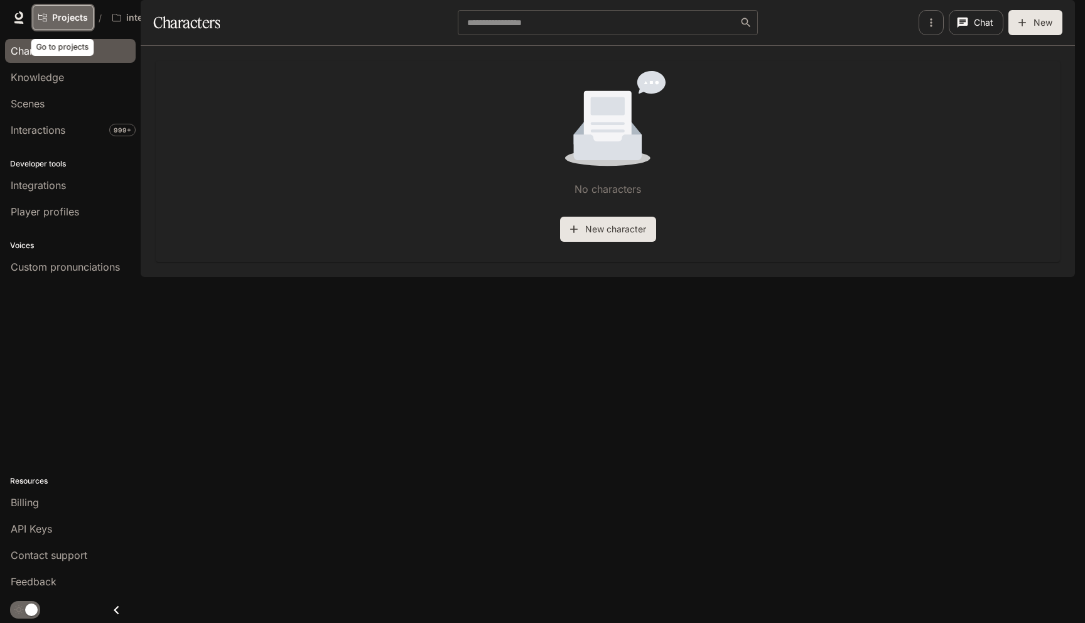
click at [63, 18] on span "Projects" at bounding box center [70, 18] width 36 height 11
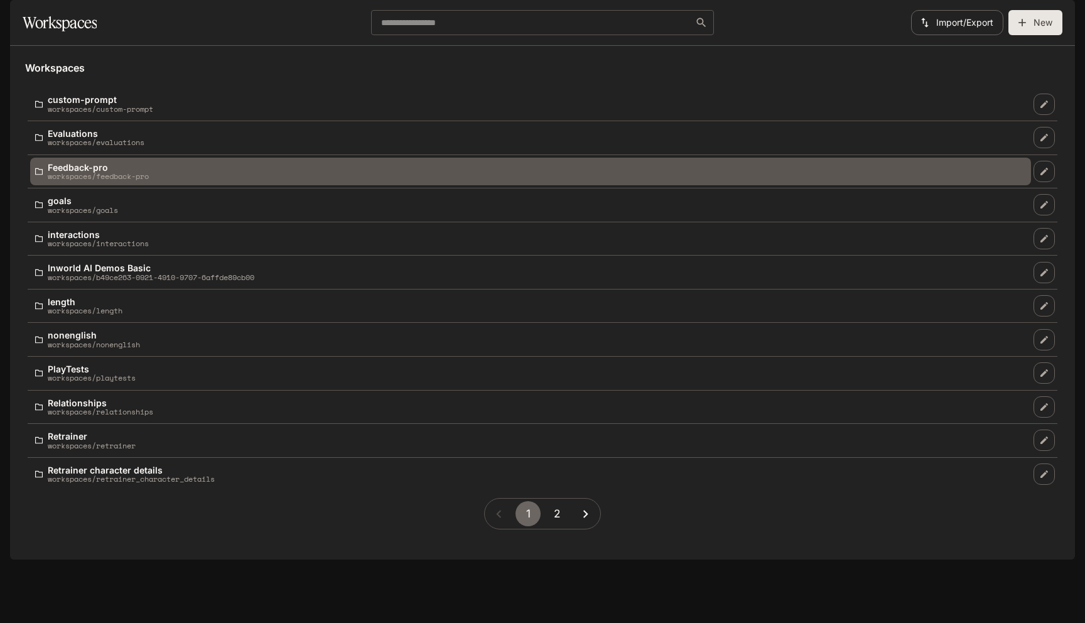
click at [69, 172] on p "Feedback-pro" at bounding box center [98, 167] width 101 height 9
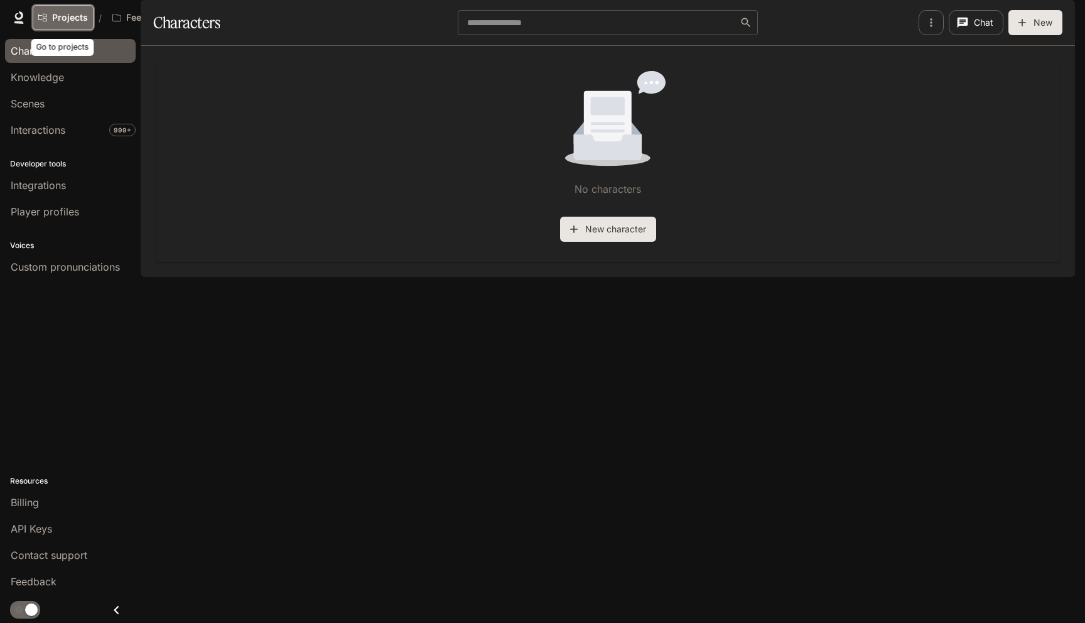
click at [51, 18] on link "Projects" at bounding box center [63, 17] width 61 height 25
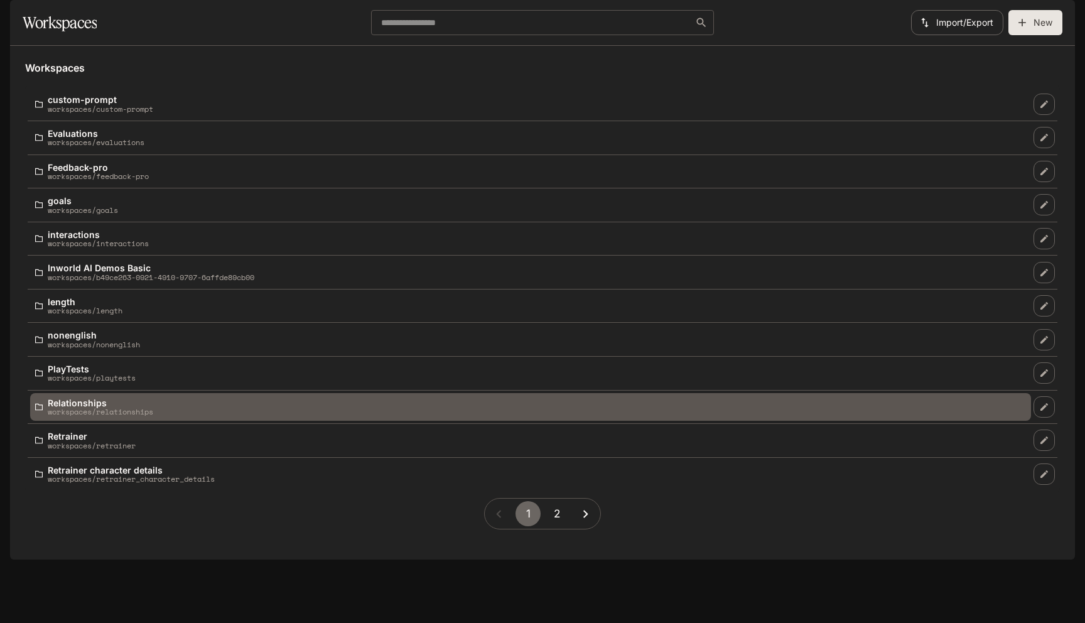
click at [102, 408] on p "Relationships" at bounding box center [100, 402] width 105 height 9
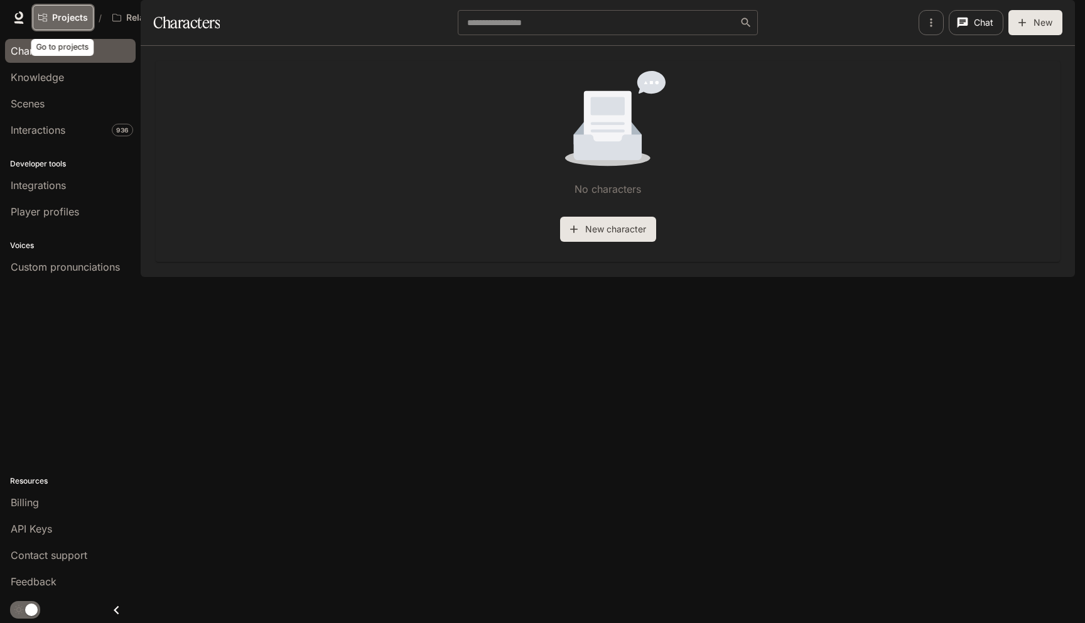
click at [65, 16] on span "Projects" at bounding box center [70, 18] width 36 height 11
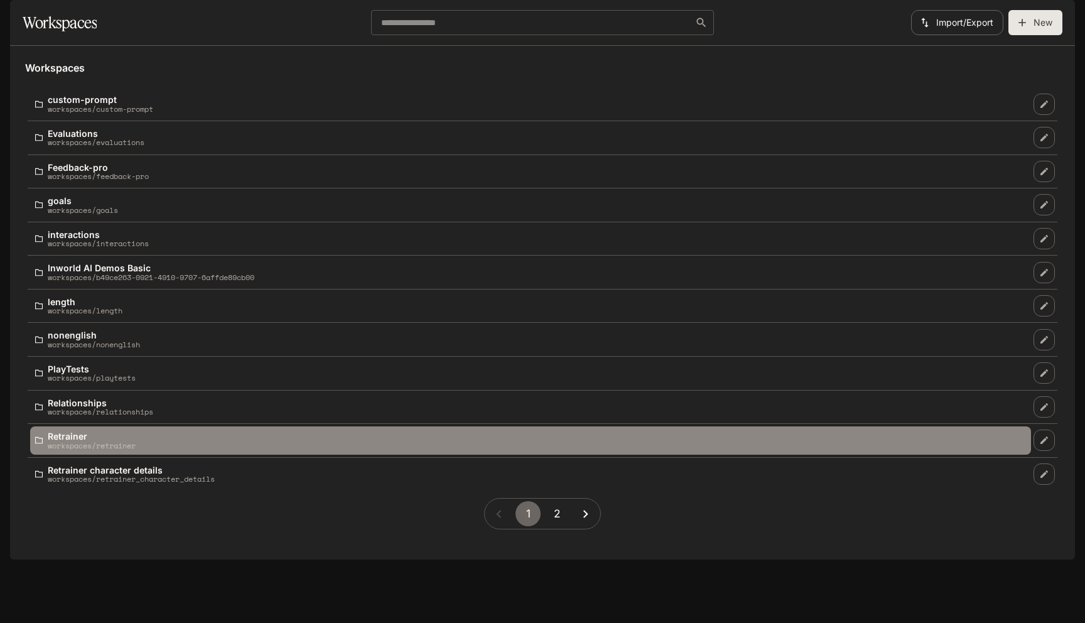
click at [136, 450] on p "workspaces/retrainer" at bounding box center [92, 445] width 88 height 8
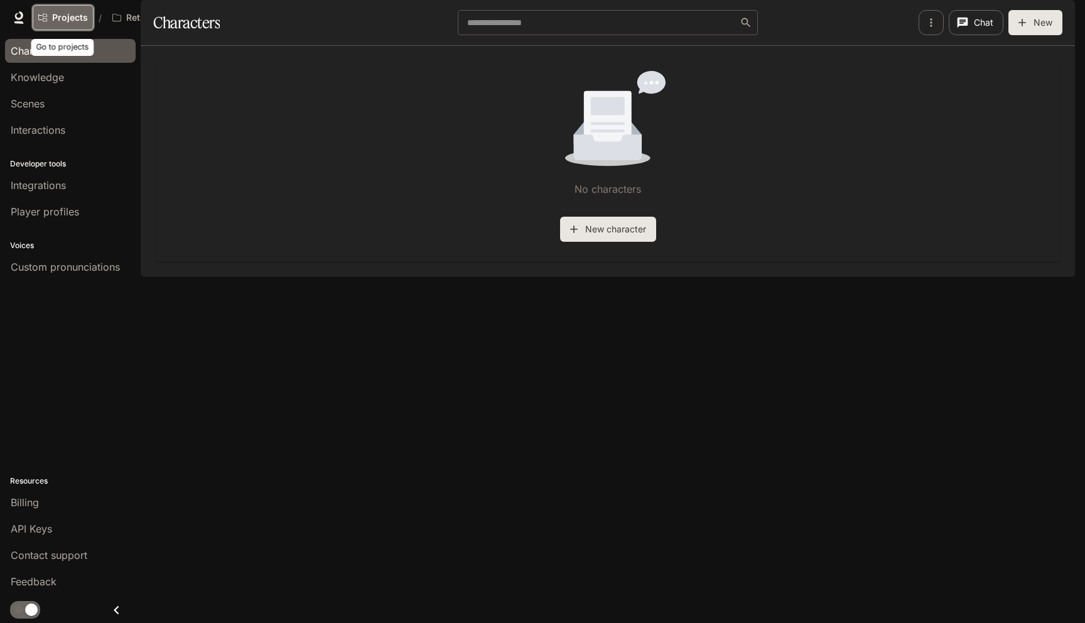
click at [77, 11] on link "Projects" at bounding box center [63, 17] width 61 height 25
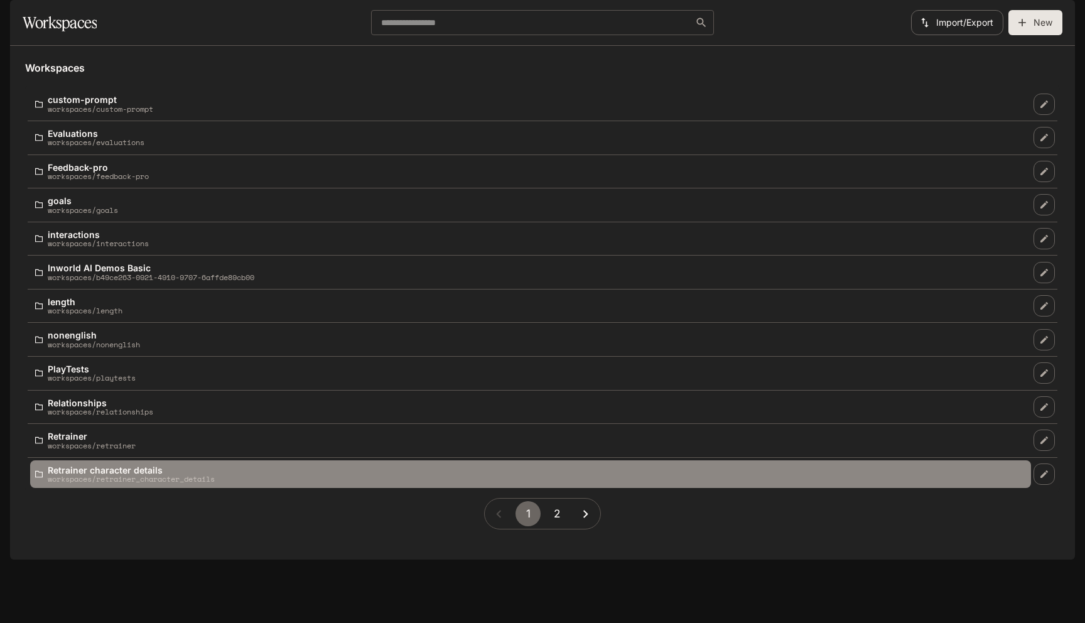
click at [122, 483] on p "workspaces/retrainer_character_details" at bounding box center [131, 479] width 167 height 8
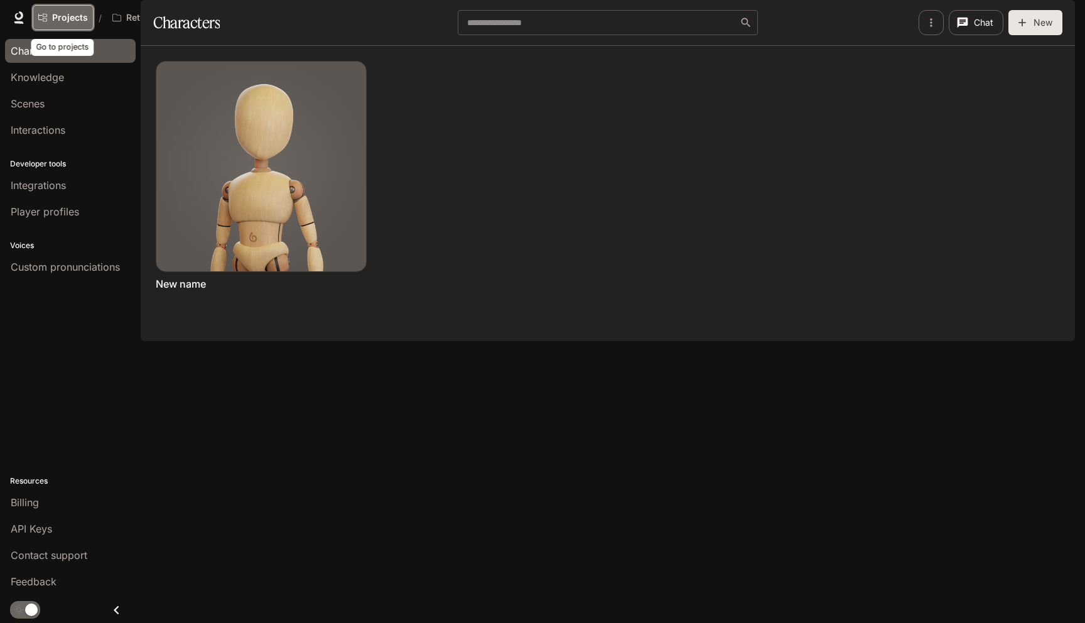
click at [58, 10] on link "Projects" at bounding box center [63, 17] width 61 height 25
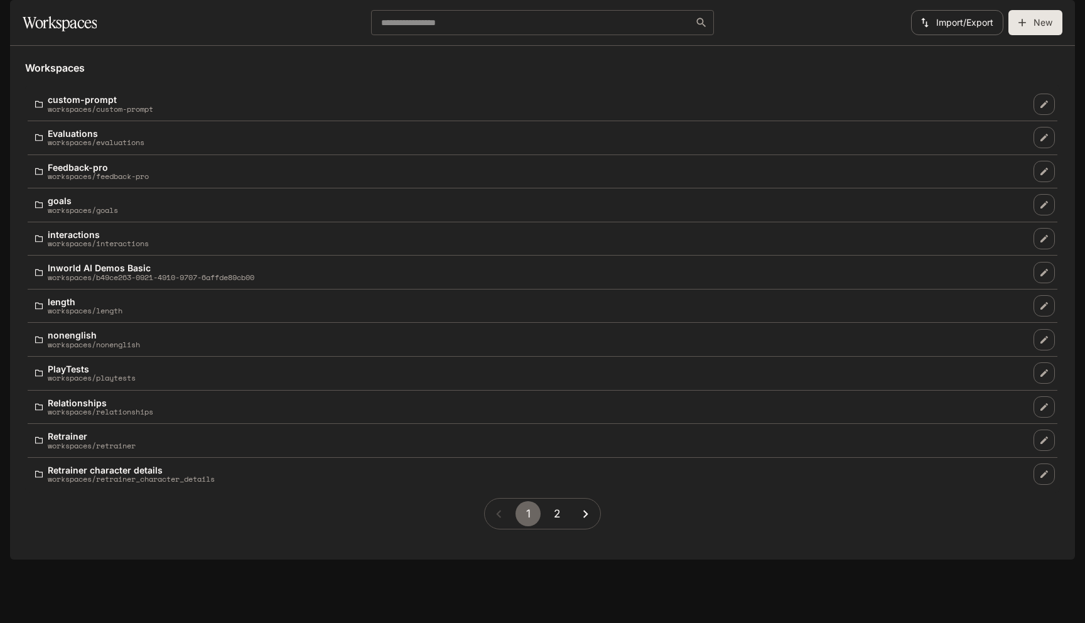
click at [553, 526] on button "2" at bounding box center [556, 513] width 25 height 25
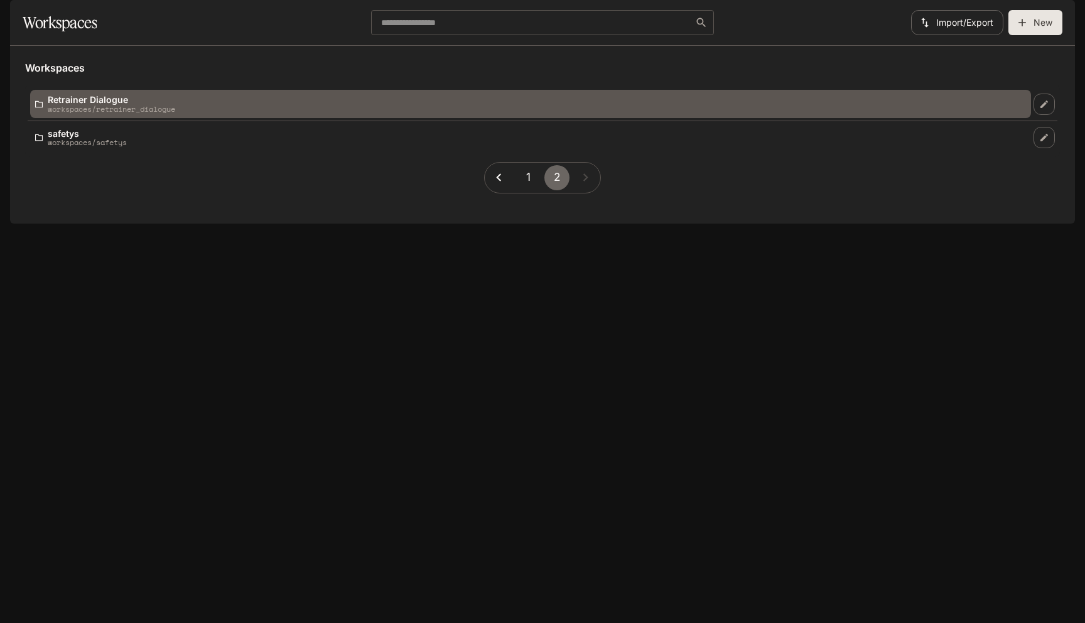
click at [230, 113] on div "Retrainer Dialogue workspaces/retrainer_dialogue" at bounding box center [530, 104] width 991 height 18
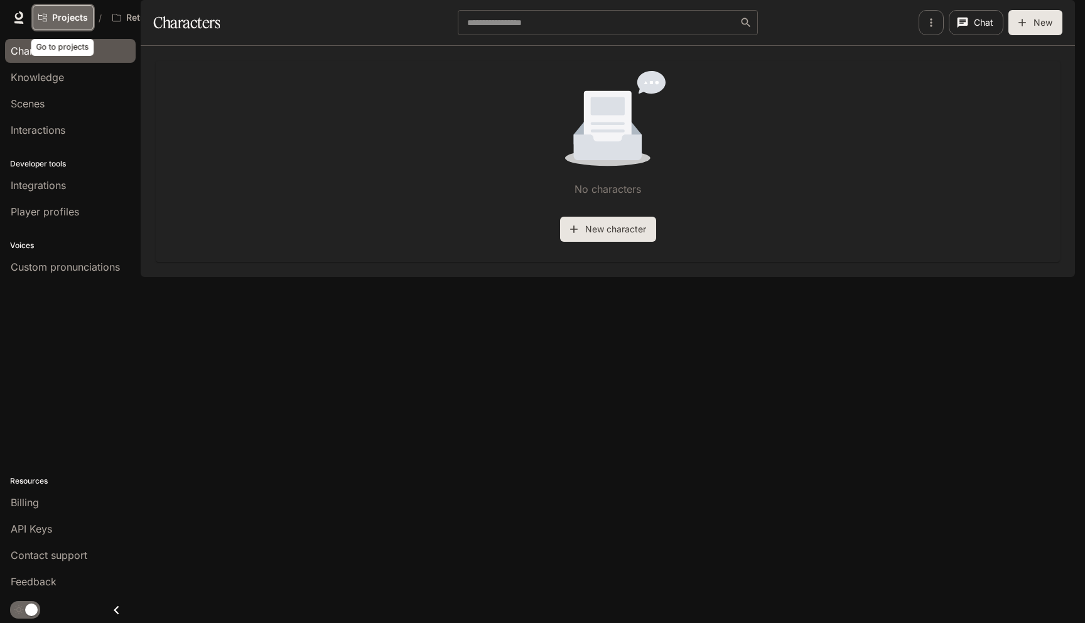
click at [60, 14] on span "Projects" at bounding box center [70, 18] width 36 height 11
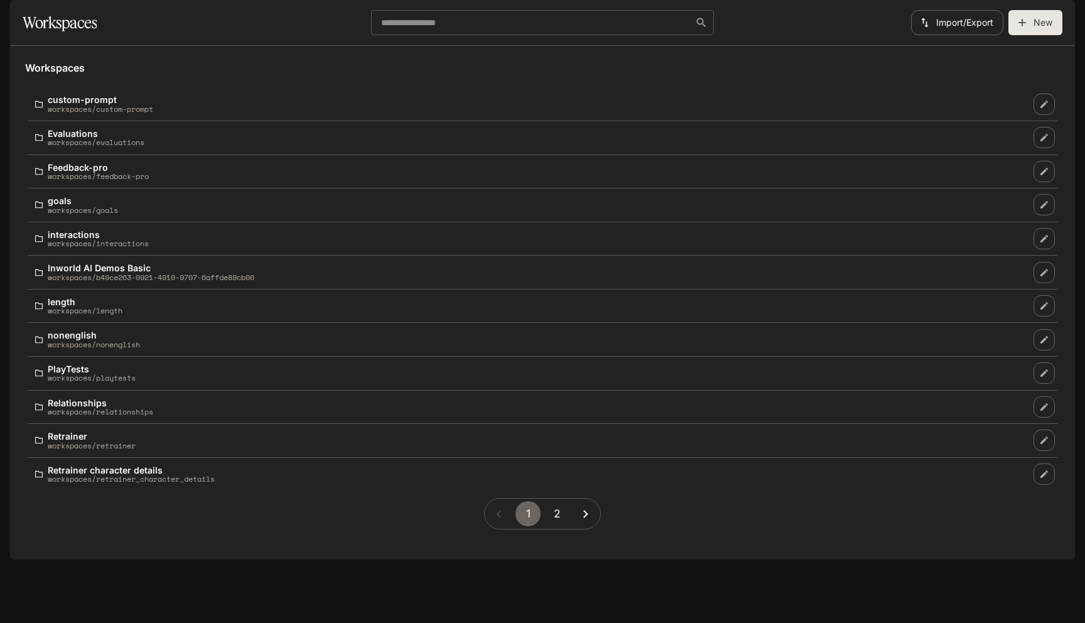
click at [1062, 18] on icon "button" at bounding box center [1057, 17] width 13 height 13
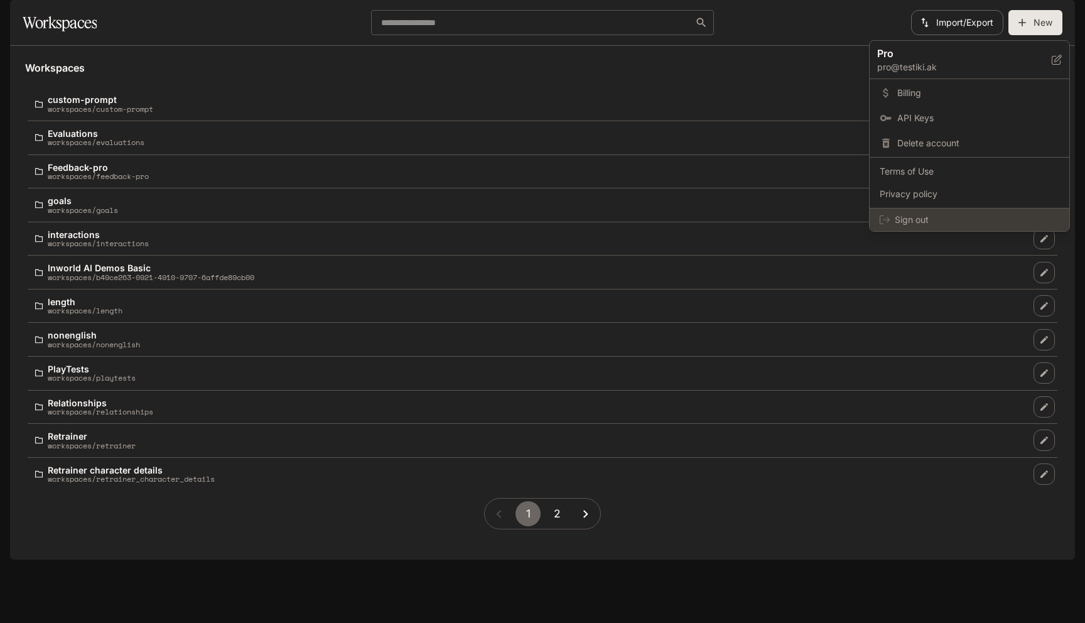
click at [964, 218] on span "Sign out" at bounding box center [977, 219] width 165 height 13
